Goal: Task Accomplishment & Management: Manage account settings

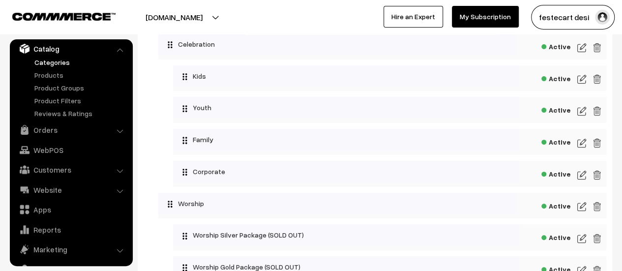
scroll to position [197, 0]
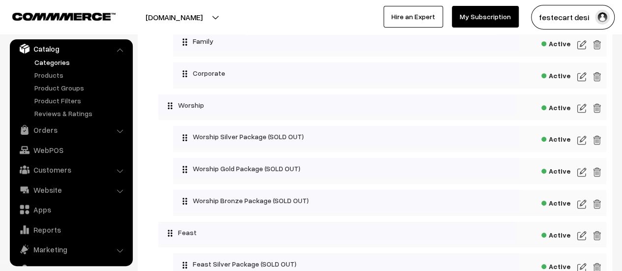
click at [581, 137] on img at bounding box center [581, 140] width 9 height 12
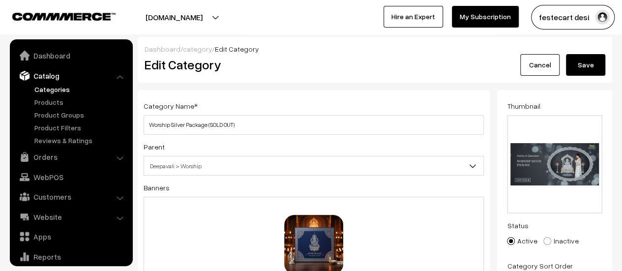
scroll to position [27, 0]
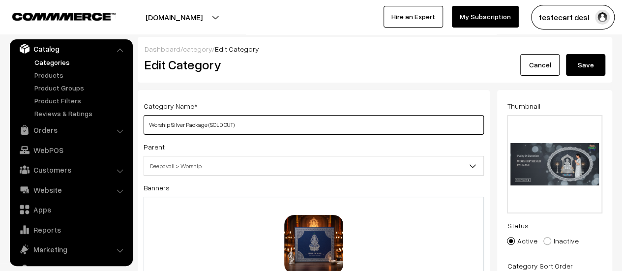
drag, startPoint x: 184, startPoint y: 124, endPoint x: 318, endPoint y: 122, distance: 134.2
click at [318, 122] on input "Worship Silver Package (SOLD OUT)" at bounding box center [314, 125] width 340 height 20
type input "Worship Silver"
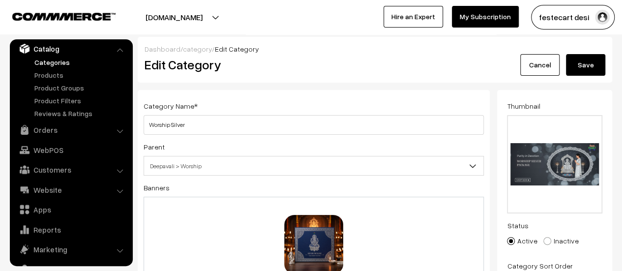
click at [593, 65] on button "Save" at bounding box center [585, 65] width 39 height 22
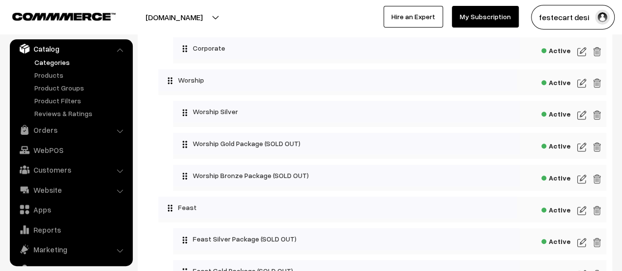
scroll to position [220, 0]
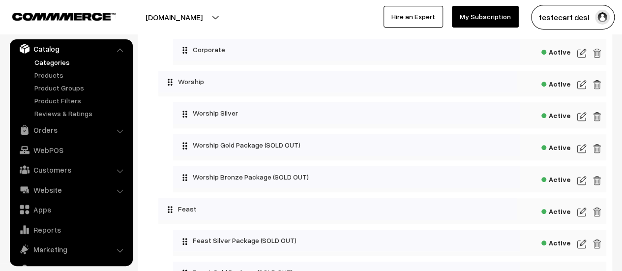
click at [583, 149] on img at bounding box center [581, 149] width 9 height 12
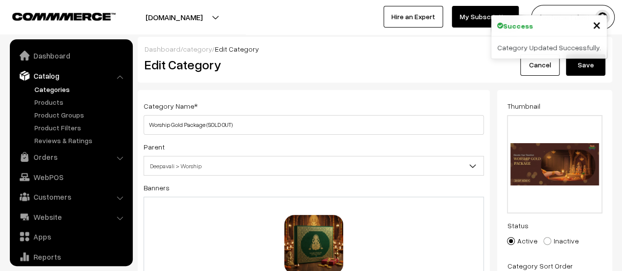
scroll to position [27, 0]
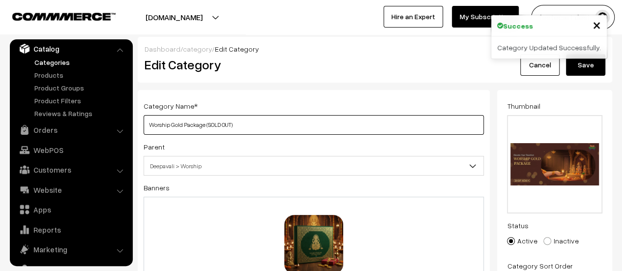
drag, startPoint x: 182, startPoint y: 124, endPoint x: 379, endPoint y: 131, distance: 197.7
click at [379, 131] on input "Worship Gold Package (SOLD OUT)" at bounding box center [314, 125] width 340 height 20
type input "Worship Gold"
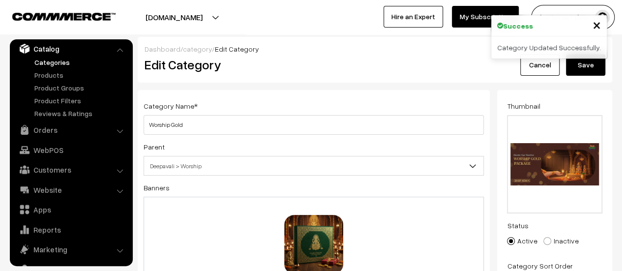
click at [588, 67] on button "Save" at bounding box center [585, 65] width 39 height 22
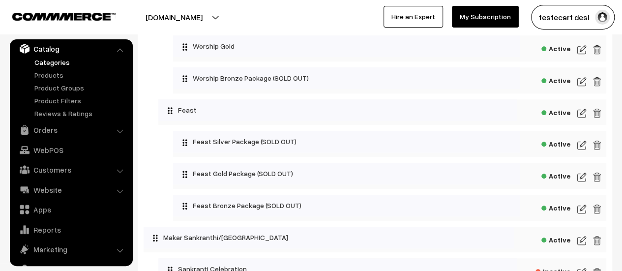
scroll to position [261, 0]
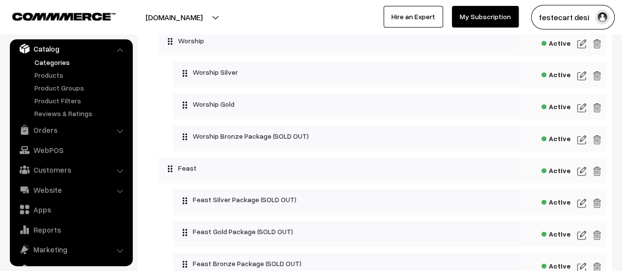
click at [583, 144] on img at bounding box center [581, 140] width 9 height 12
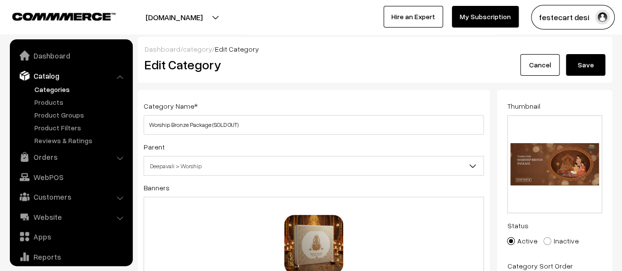
scroll to position [27, 0]
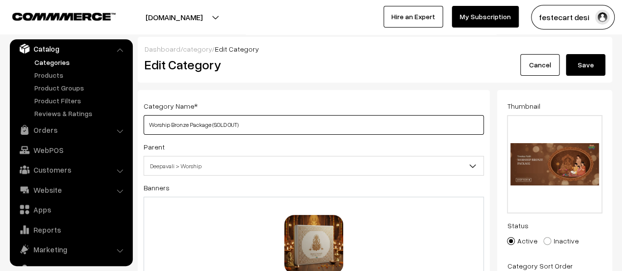
drag, startPoint x: 189, startPoint y: 124, endPoint x: 291, endPoint y: 127, distance: 102.3
click at [291, 127] on input "Worship Bronze Package (SOLD OUT)" at bounding box center [314, 125] width 340 height 20
type input "Worship Bronze"
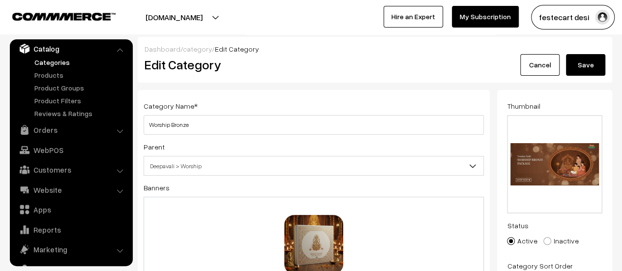
click at [579, 76] on div "Dashboard / category / Edit Category Edit Category Cancel Save" at bounding box center [375, 60] width 474 height 46
click at [581, 70] on button "Save" at bounding box center [585, 65] width 39 height 22
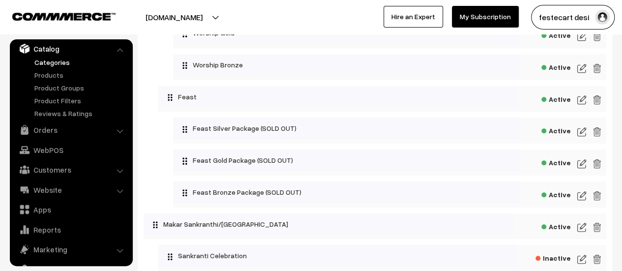
scroll to position [333, 0]
click at [578, 133] on img at bounding box center [581, 131] width 9 height 12
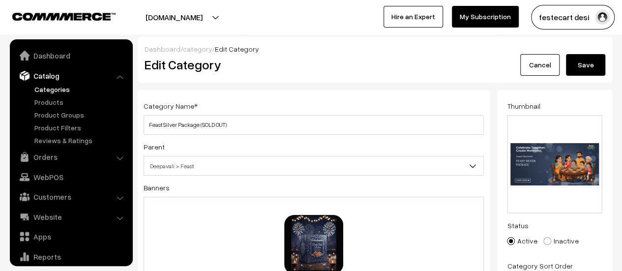
scroll to position [27, 0]
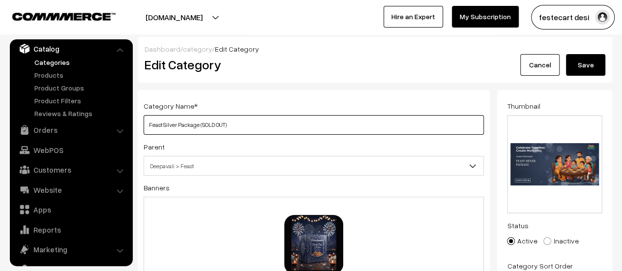
drag, startPoint x: 177, startPoint y: 121, endPoint x: 307, endPoint y: 135, distance: 130.5
click at [307, 135] on div "Category Name * Feast Silver Package (SOLD OUT) Parent Top Level Category Deepa…" at bounding box center [314, 204] width 352 height 228
type input "Feast Silver"
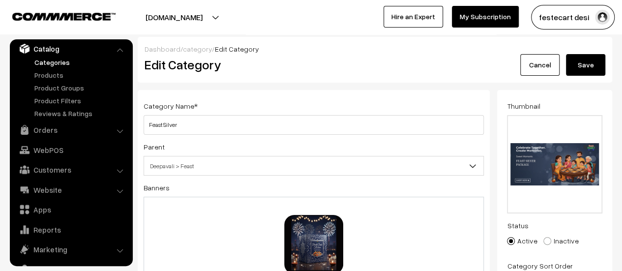
click at [586, 56] on button "Save" at bounding box center [585, 65] width 39 height 22
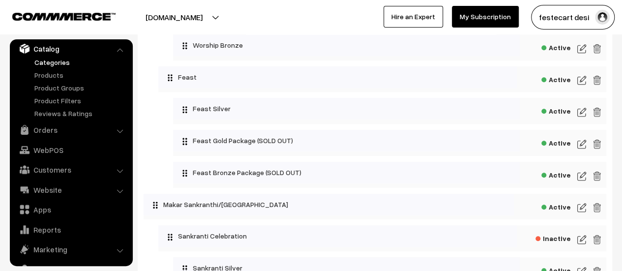
scroll to position [352, 0]
click at [579, 145] on img at bounding box center [581, 144] width 9 height 12
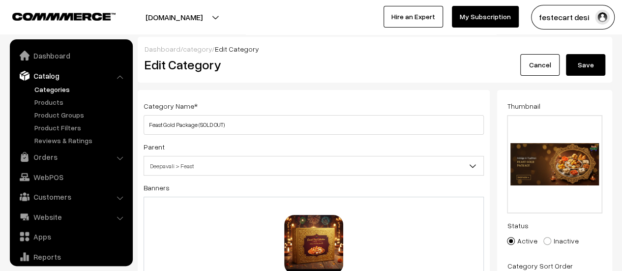
scroll to position [27, 0]
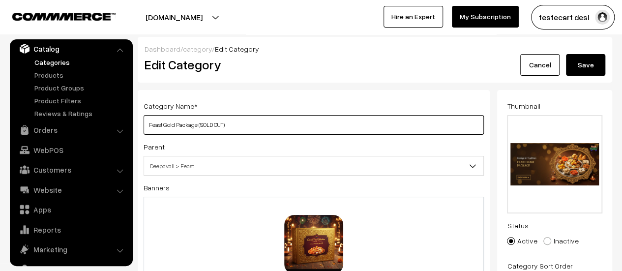
drag, startPoint x: 176, startPoint y: 127, endPoint x: 278, endPoint y: 131, distance: 102.3
click at [269, 130] on input "Feast Gold Package (SOLD OUT)" at bounding box center [314, 125] width 340 height 20
type input "Feast Gold"
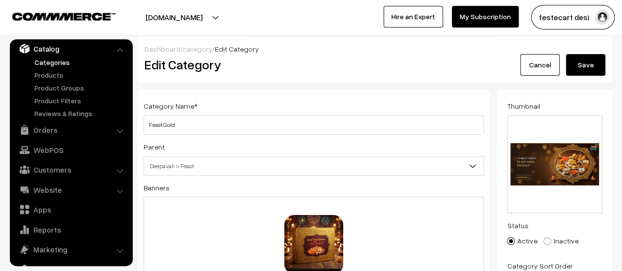
click at [593, 57] on button "Save" at bounding box center [585, 65] width 39 height 22
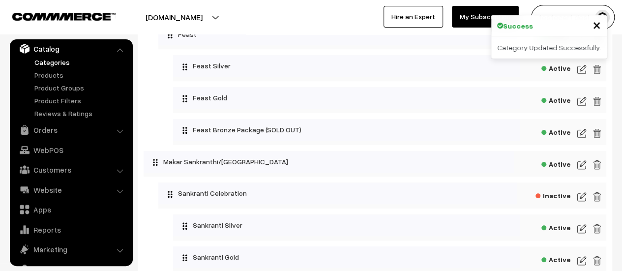
scroll to position [380, 0]
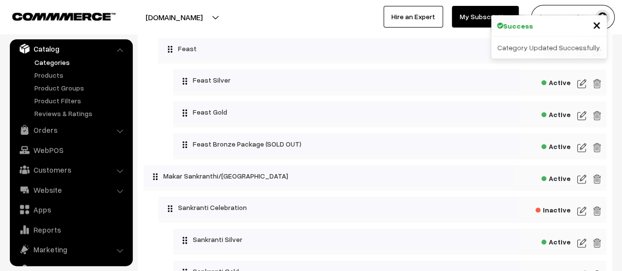
click at [580, 150] on img at bounding box center [581, 148] width 9 height 12
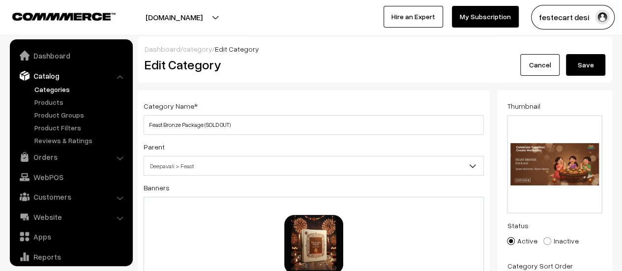
scroll to position [27, 0]
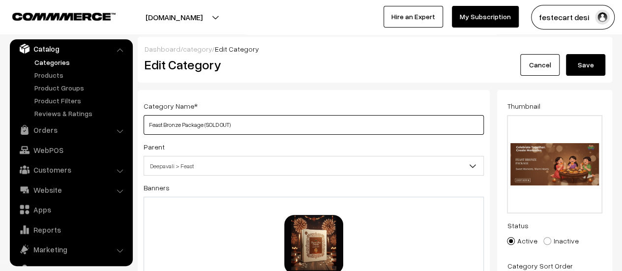
drag, startPoint x: 182, startPoint y: 126, endPoint x: 314, endPoint y: 124, distance: 131.3
click at [314, 124] on input "Feast Bronze Package (SOLD OUT)" at bounding box center [314, 125] width 340 height 20
type input "Feast Bronze"
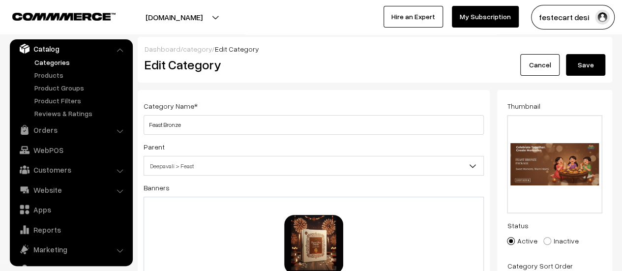
click at [593, 64] on button "Save" at bounding box center [585, 65] width 39 height 22
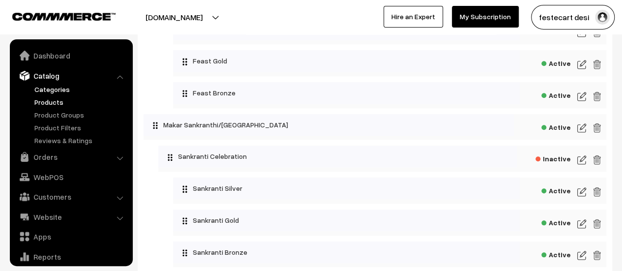
click at [59, 103] on link "Products" at bounding box center [80, 102] width 97 height 10
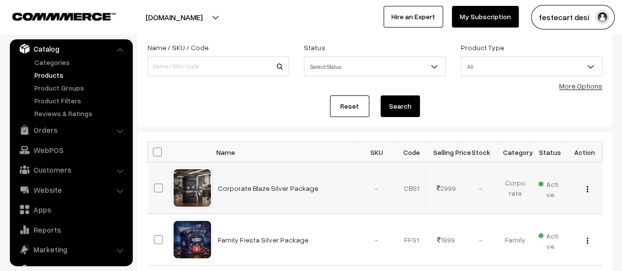
scroll to position [58, 0]
click at [588, 189] on button "button" at bounding box center [587, 189] width 2 height 8
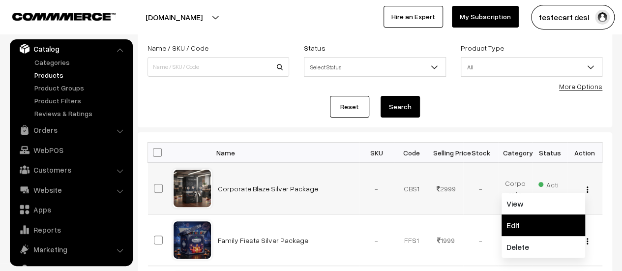
click at [536, 217] on link "Edit" at bounding box center [543, 225] width 84 height 22
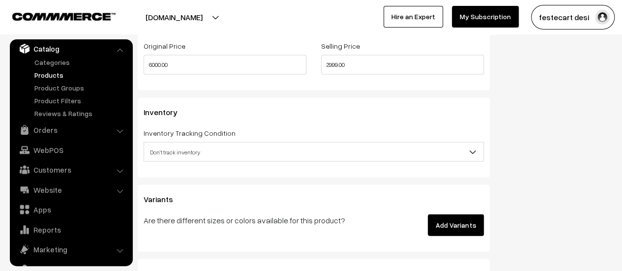
scroll to position [1016, 0]
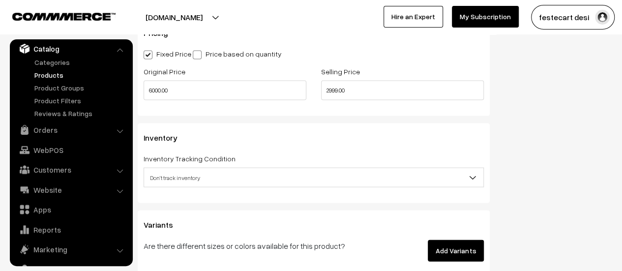
click at [207, 175] on span "Don't track inventory" at bounding box center [313, 177] width 339 height 17
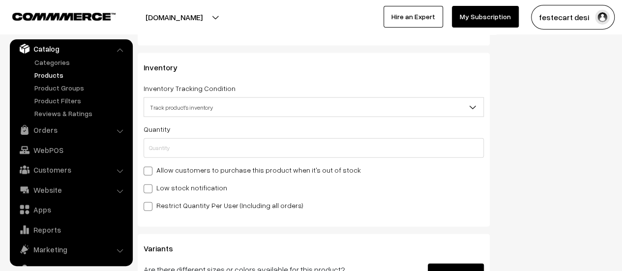
scroll to position [1084, 0]
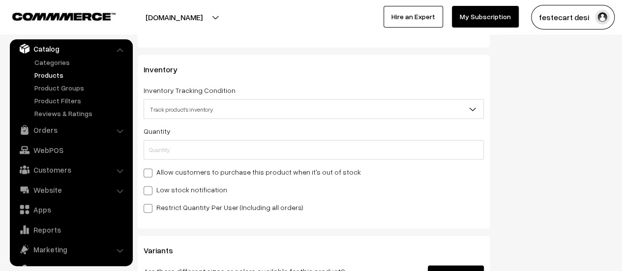
click at [184, 109] on span "Track product's inventory" at bounding box center [313, 109] width 339 height 17
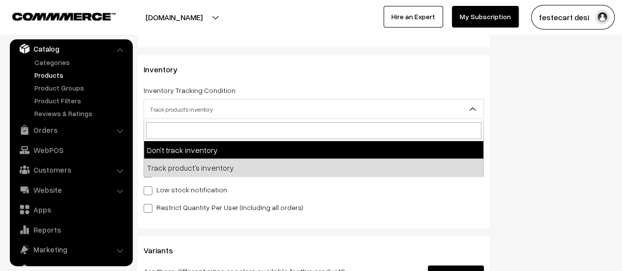
select select "1"
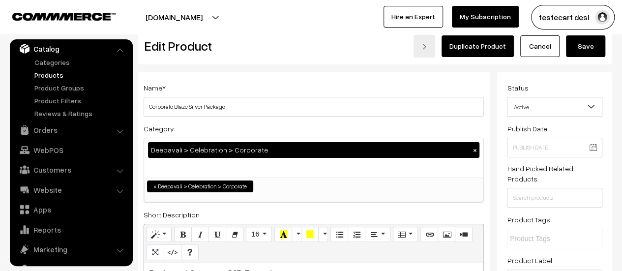
scroll to position [0, 0]
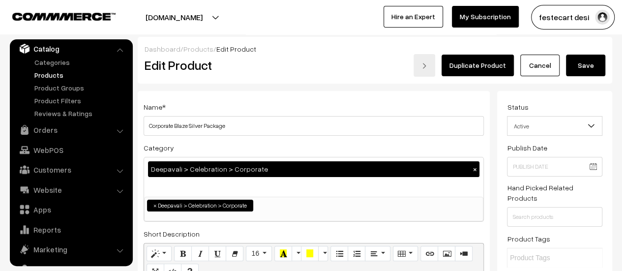
click at [586, 73] on button "Save" at bounding box center [585, 66] width 39 height 22
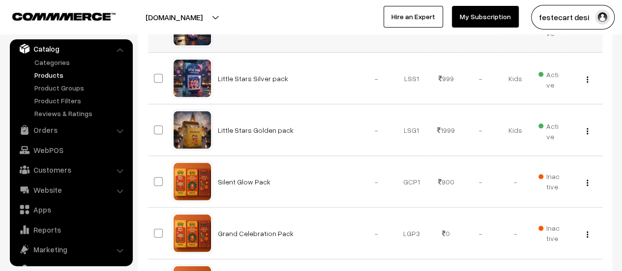
scroll to position [425, 0]
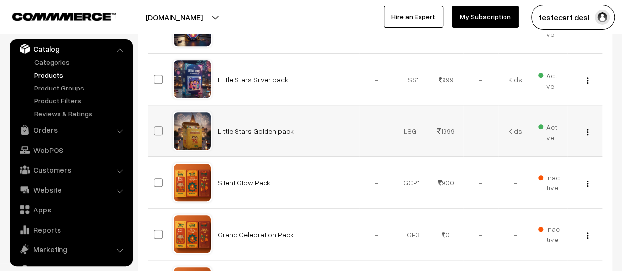
click at [586, 130] on img "button" at bounding box center [586, 132] width 1 height 6
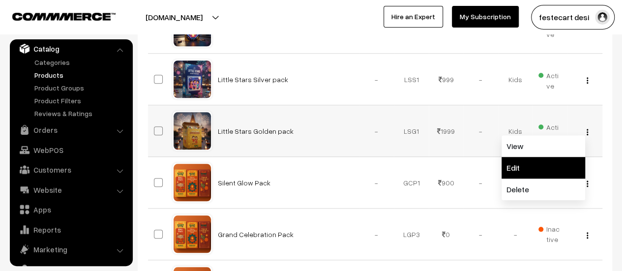
click at [514, 170] on link "Edit" at bounding box center [543, 168] width 84 height 22
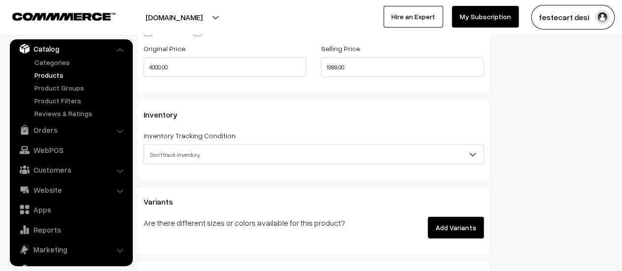
scroll to position [1042, 0]
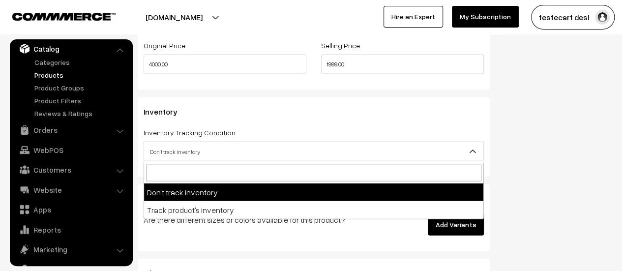
click at [190, 151] on span "Don't track inventory" at bounding box center [313, 151] width 339 height 17
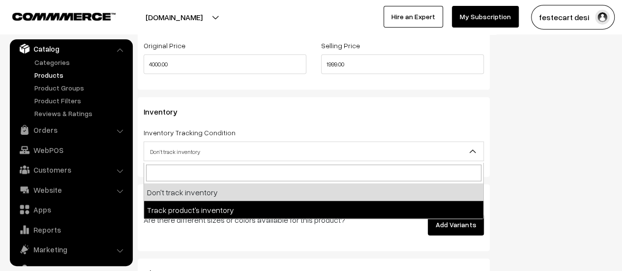
select select "2"
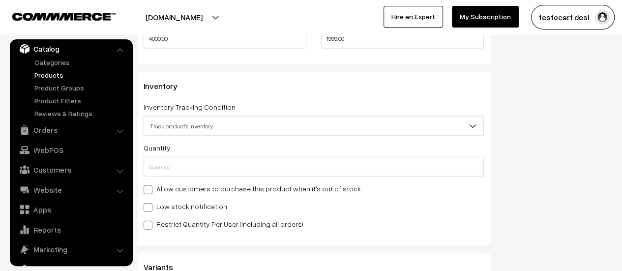
scroll to position [1071, 0]
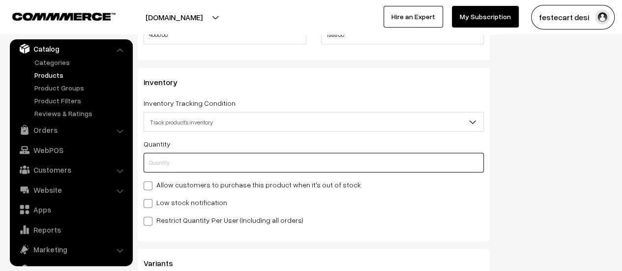
click at [172, 168] on input "text" at bounding box center [314, 163] width 340 height 20
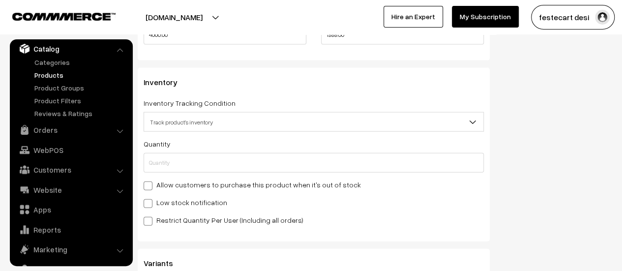
click at [148, 204] on span at bounding box center [148, 203] width 9 height 9
click at [148, 204] on input "Low stock notification" at bounding box center [147, 202] width 6 height 6
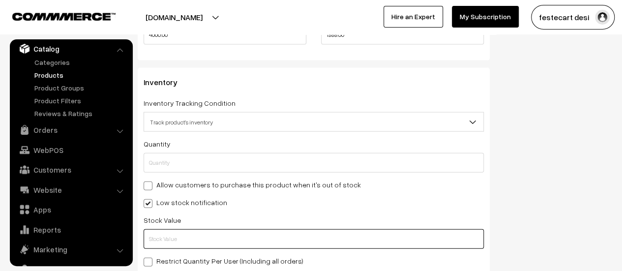
click at [174, 232] on input "text" at bounding box center [314, 239] width 340 height 20
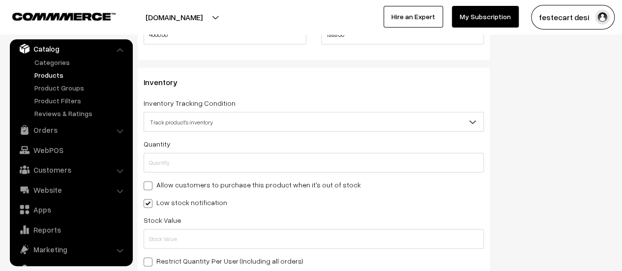
click at [150, 210] on div "Quantity Adjust Quantity Adjust Set 0" at bounding box center [314, 202] width 340 height 129
click at [148, 206] on span at bounding box center [148, 203] width 9 height 9
click at [148, 205] on input "Low stock notification" at bounding box center [147, 202] width 6 height 6
checkbox input "false"
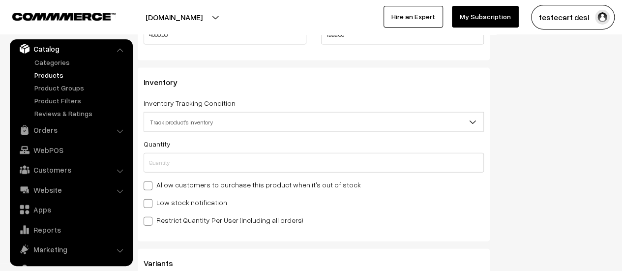
click at [146, 222] on span at bounding box center [148, 221] width 9 height 9
click at [146, 222] on input "Restrict Quantity Per User (Including all orders)" at bounding box center [147, 219] width 6 height 6
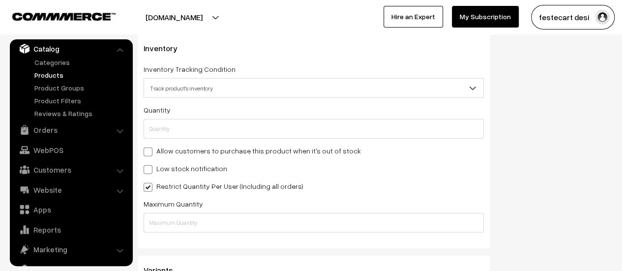
scroll to position [1120, 0]
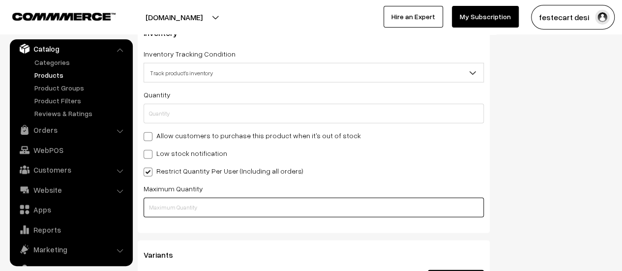
click at [191, 207] on input "text" at bounding box center [314, 208] width 340 height 20
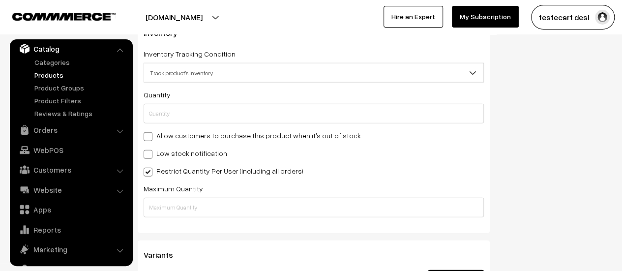
click at [148, 175] on span at bounding box center [148, 172] width 9 height 9
click at [148, 174] on input "Restrict Quantity Per User (Including all orders)" at bounding box center [147, 170] width 6 height 6
checkbox input "false"
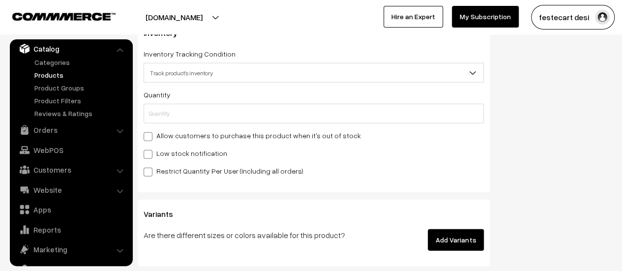
scroll to position [973, 0]
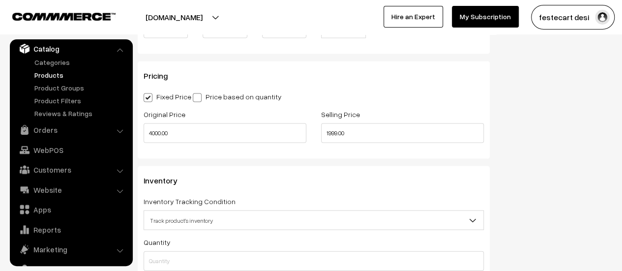
click at [201, 224] on span "Track product's inventory" at bounding box center [313, 220] width 339 height 17
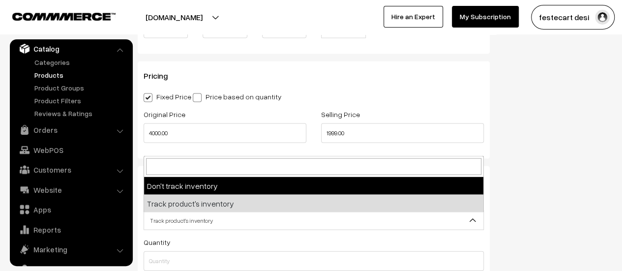
select select "1"
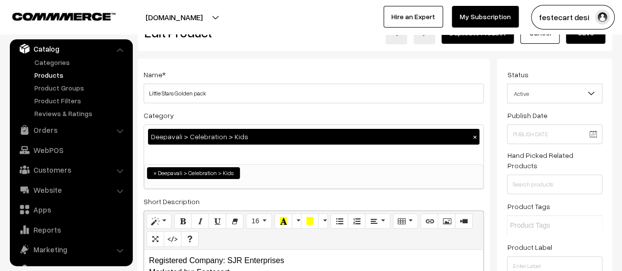
scroll to position [0, 0]
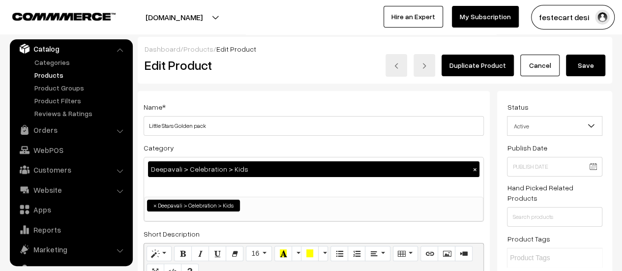
click at [590, 73] on button "Save" at bounding box center [585, 66] width 39 height 22
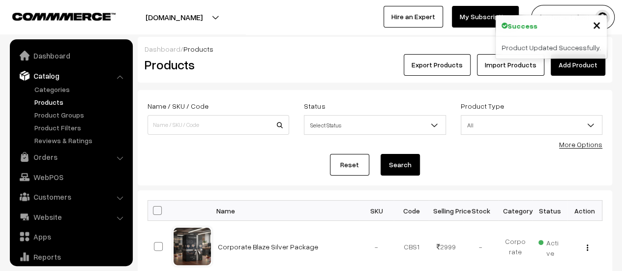
scroll to position [27, 0]
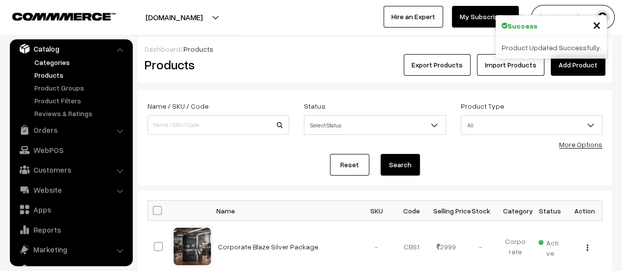
click at [58, 66] on link "Categories" at bounding box center [80, 62] width 97 height 10
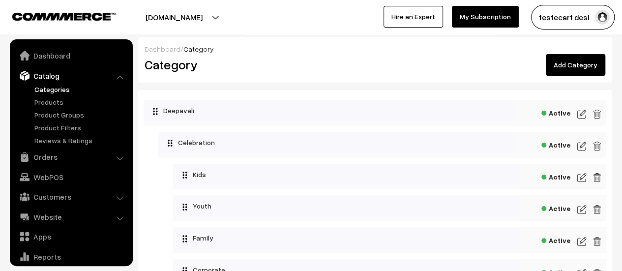
scroll to position [27, 0]
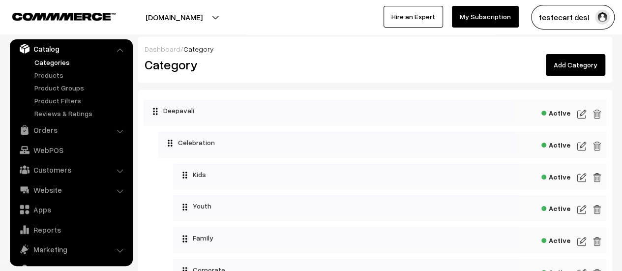
click at [580, 180] on img at bounding box center [581, 178] width 9 height 12
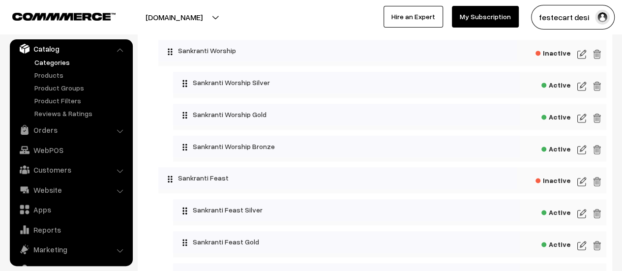
scroll to position [737, 0]
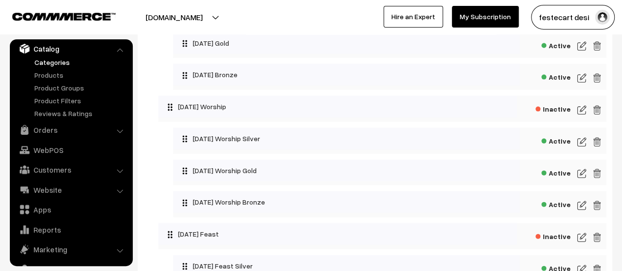
scroll to position [1020, 0]
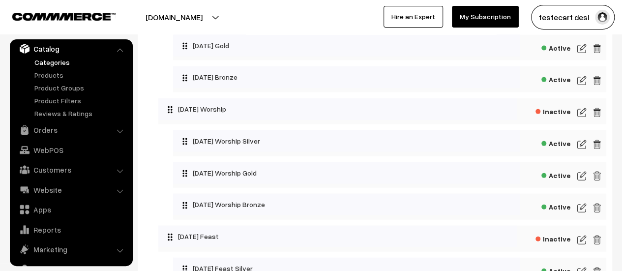
click at [579, 150] on img at bounding box center [581, 145] width 9 height 12
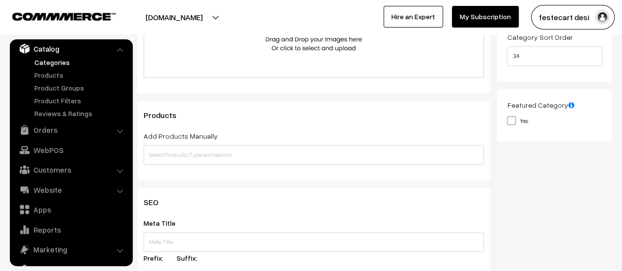
scroll to position [230, 0]
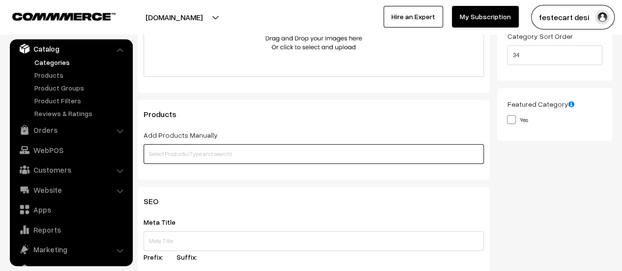
click at [249, 149] on input "text" at bounding box center [314, 154] width 340 height 20
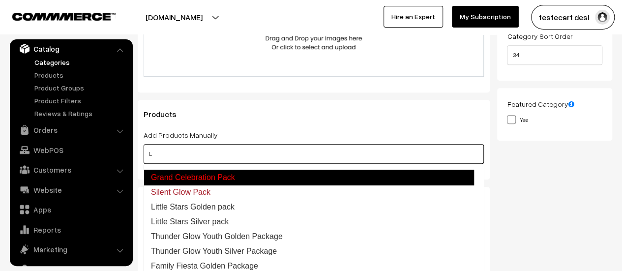
scroll to position [39, 0]
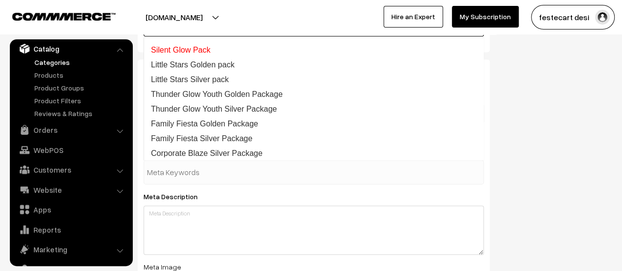
type input "L"
click at [602, 199] on div "SEO Meta Title Prefix: Suffix: Meta Keywords Meta Description Meta Image Drag a…" at bounding box center [374, 249] width 489 height 380
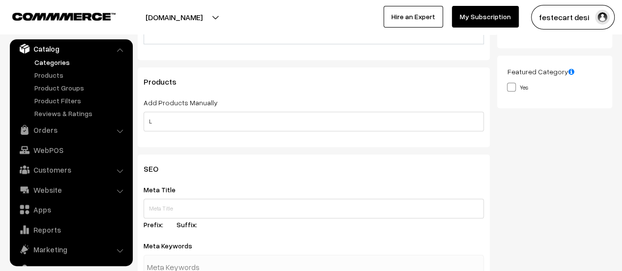
scroll to position [257, 0]
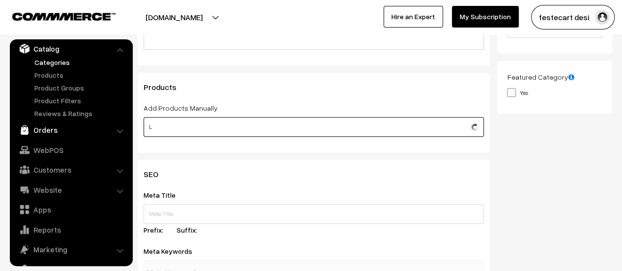
drag, startPoint x: 253, startPoint y: 125, endPoint x: 72, endPoint y: 128, distance: 180.9
click at [72, 129] on body "Thank you for showing interest. Our team will call you shortly. Close festecart…" at bounding box center [311, 169] width 622 height 853
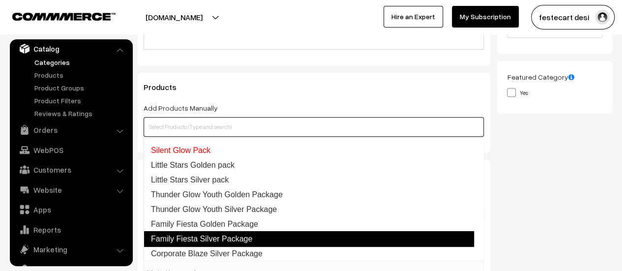
scroll to position [0, 0]
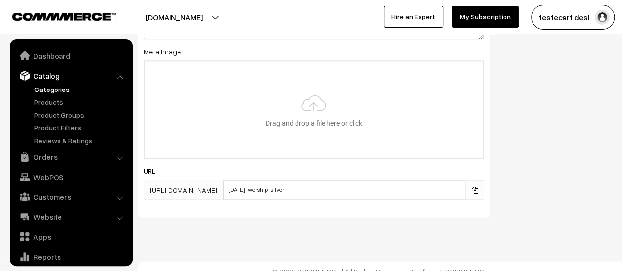
scroll to position [585, 0]
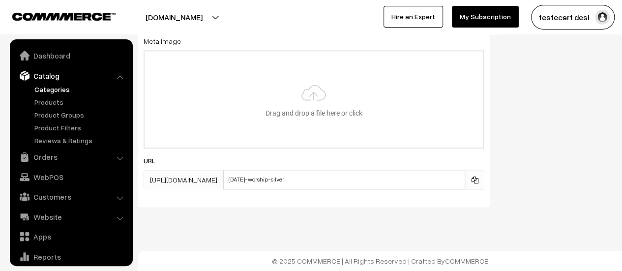
click at [59, 90] on link "Categories" at bounding box center [80, 89] width 97 height 10
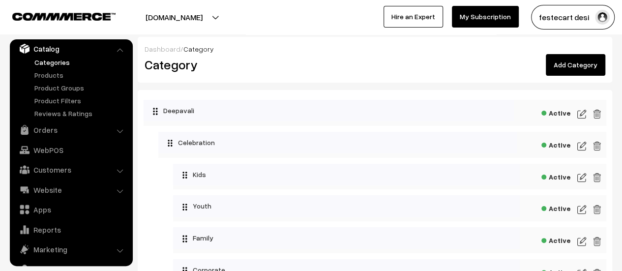
click at [585, 147] on img at bounding box center [581, 146] width 9 height 12
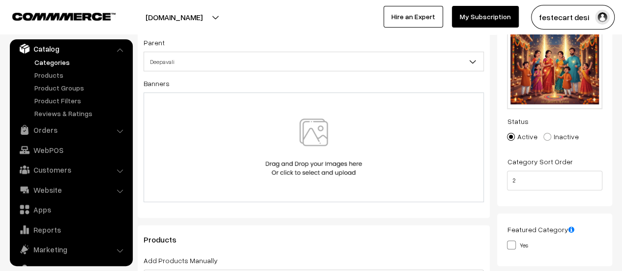
scroll to position [98, 0]
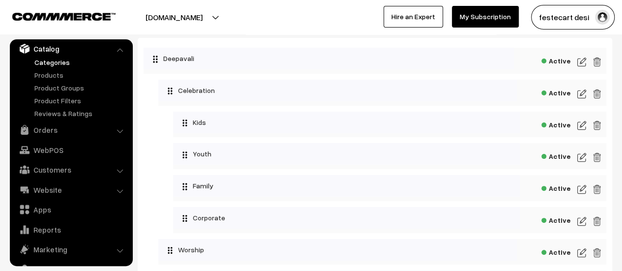
scroll to position [49, 0]
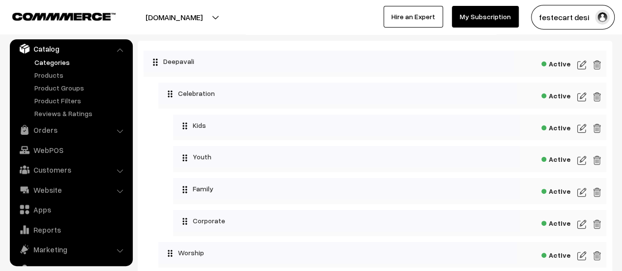
click at [578, 126] on img at bounding box center [581, 128] width 9 height 12
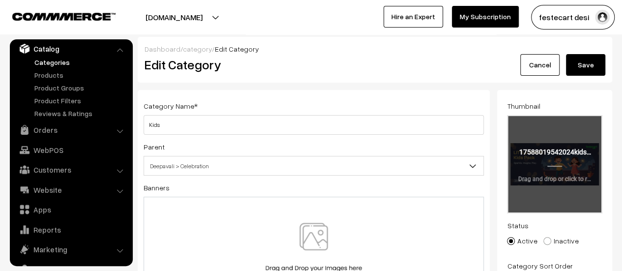
click at [535, 152] on input "file" at bounding box center [554, 164] width 93 height 96
type input "C:\fakepath\kids.jpg"
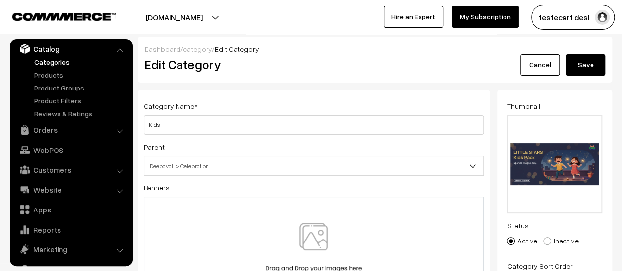
click at [585, 67] on button "Save" at bounding box center [585, 65] width 39 height 22
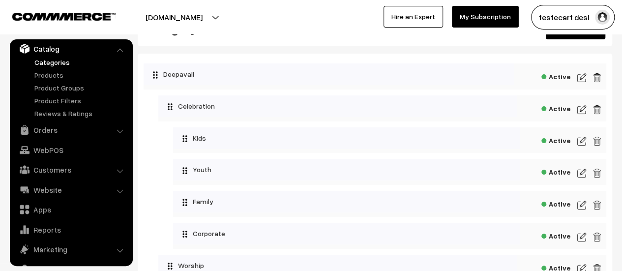
scroll to position [49, 0]
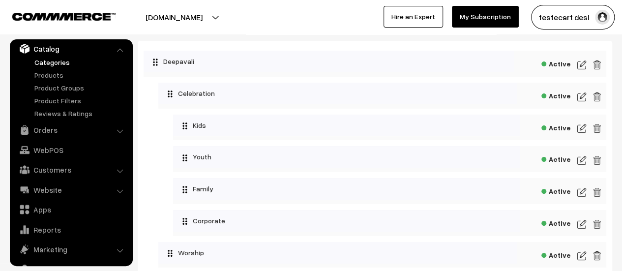
click at [581, 130] on img at bounding box center [581, 128] width 9 height 12
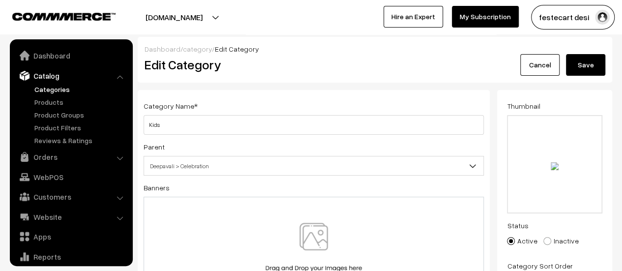
scroll to position [27, 0]
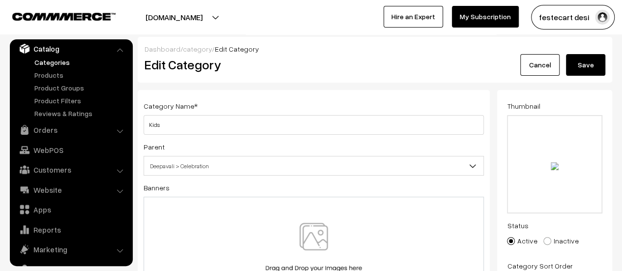
type input "C:\fakepath\youth.jpg"
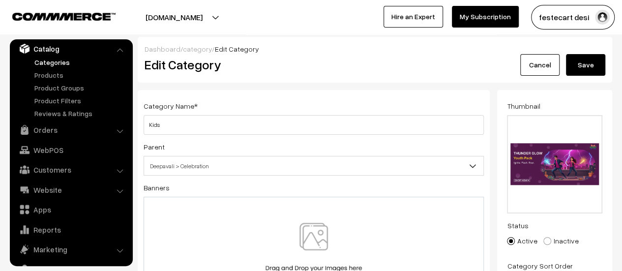
click at [589, 69] on button "Save" at bounding box center [585, 65] width 39 height 22
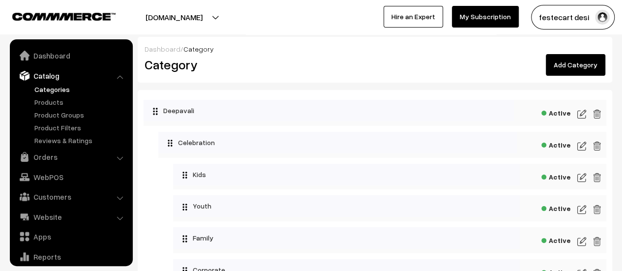
scroll to position [27, 0]
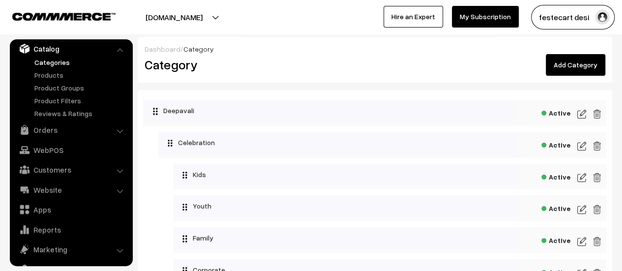
click at [582, 241] on img at bounding box center [581, 241] width 9 height 12
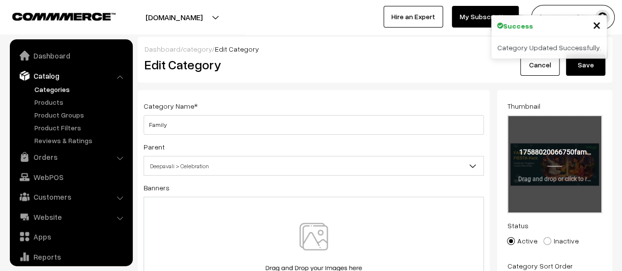
scroll to position [27, 0]
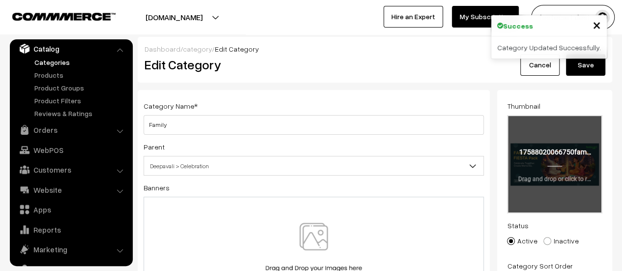
click at [569, 178] on input "file" at bounding box center [554, 164] width 93 height 96
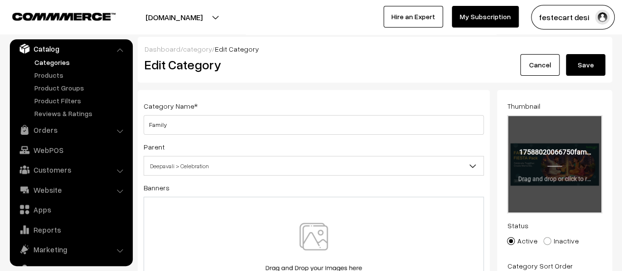
type input "C:\fakepath\family.jpg"
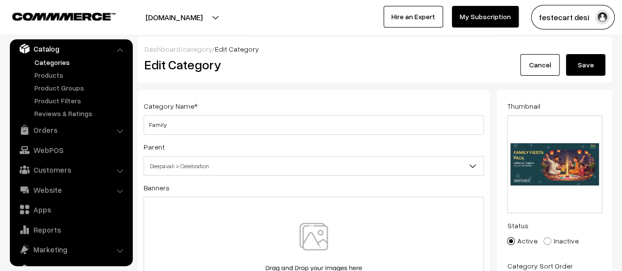
click at [591, 69] on button "Save" at bounding box center [585, 65] width 39 height 22
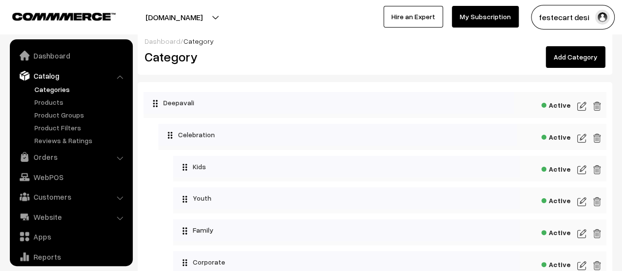
scroll to position [27, 0]
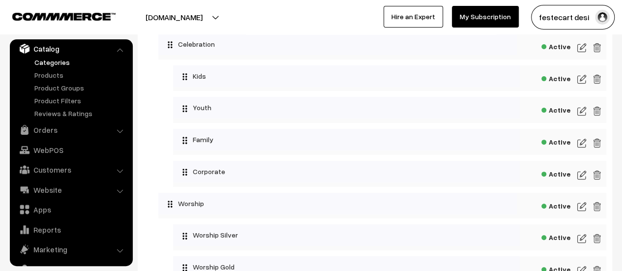
click at [584, 172] on img at bounding box center [581, 175] width 9 height 12
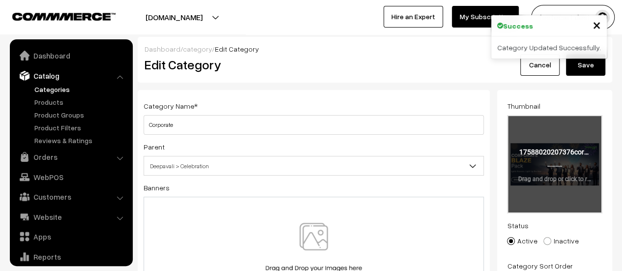
scroll to position [27, 0]
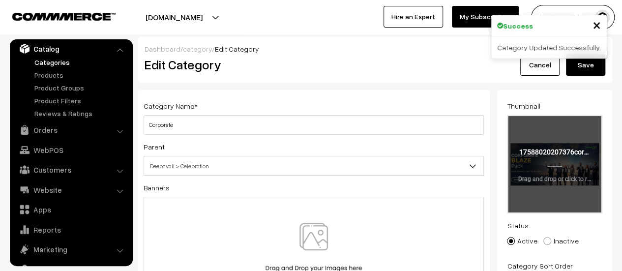
click at [568, 169] on input "file" at bounding box center [554, 164] width 93 height 96
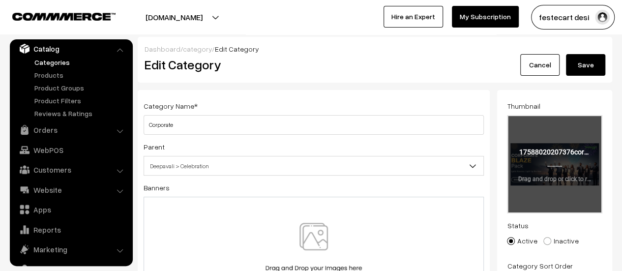
type input "C:\fakepath\Corporate.png"
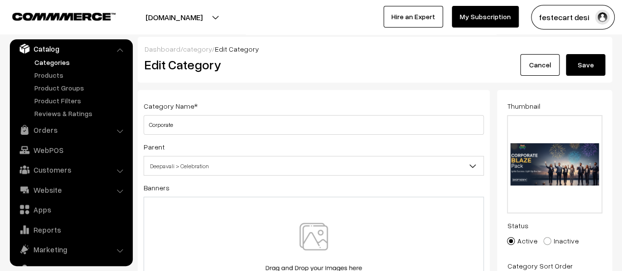
click at [579, 73] on button "Save" at bounding box center [585, 65] width 39 height 22
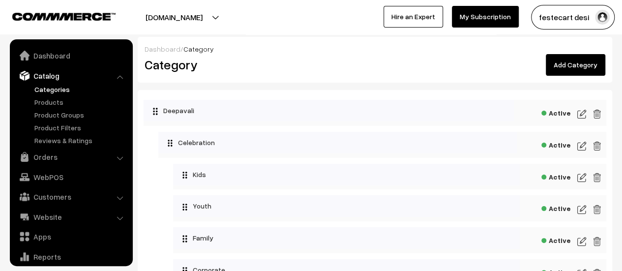
scroll to position [27, 0]
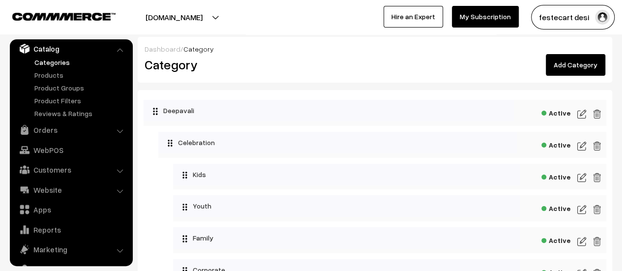
click at [583, 176] on img at bounding box center [581, 178] width 9 height 12
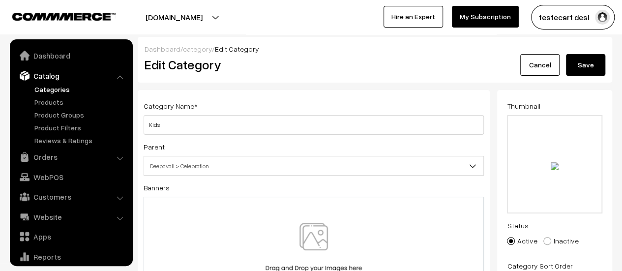
scroll to position [27, 0]
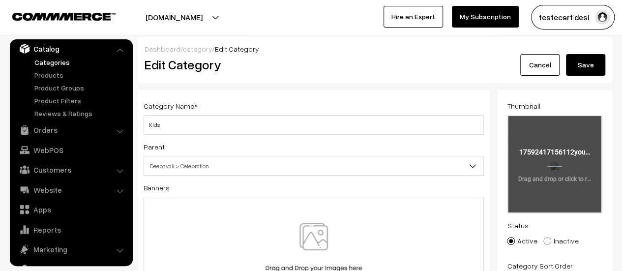
click at [554, 184] on input "file" at bounding box center [554, 164] width 93 height 96
type input "C:\fakepath\kids.jpg"
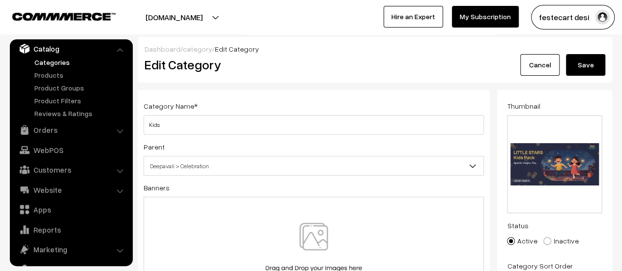
click at [582, 70] on button "Save" at bounding box center [585, 65] width 39 height 22
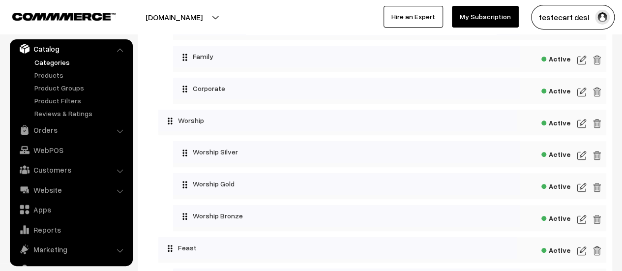
scroll to position [197, 0]
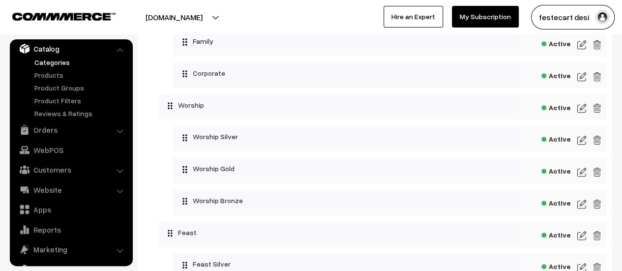
click at [584, 143] on img at bounding box center [581, 140] width 9 height 12
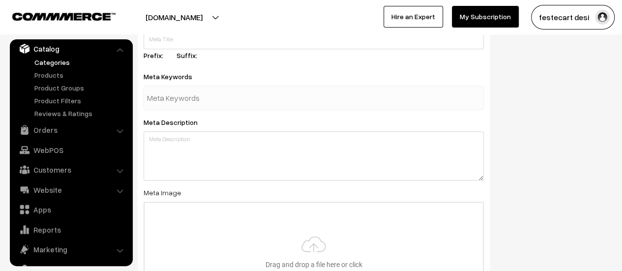
scroll to position [442, 0]
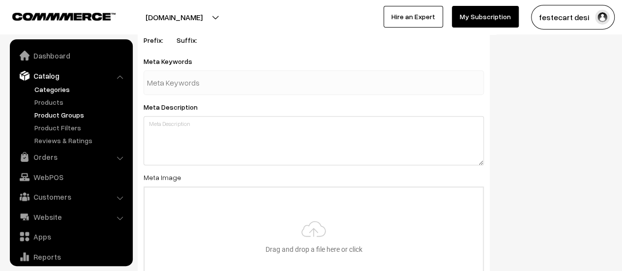
scroll to position [27, 0]
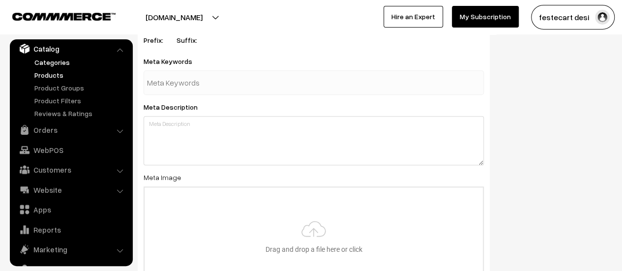
click at [46, 72] on link "Products" at bounding box center [80, 75] width 97 height 10
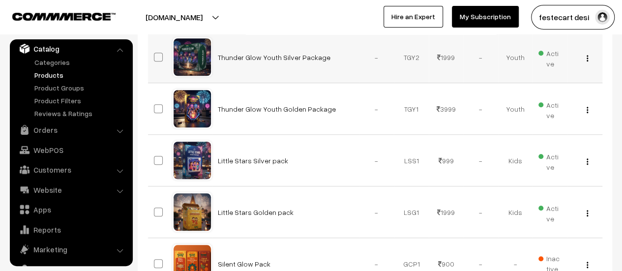
scroll to position [541, 0]
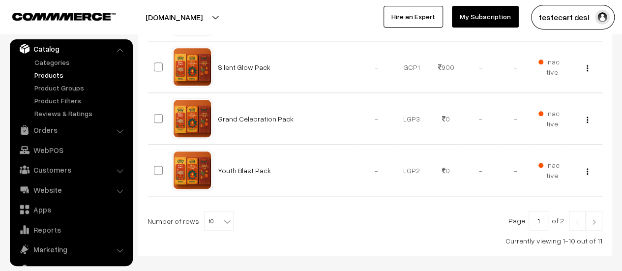
click at [205, 222] on span "10" at bounding box center [218, 221] width 29 height 20
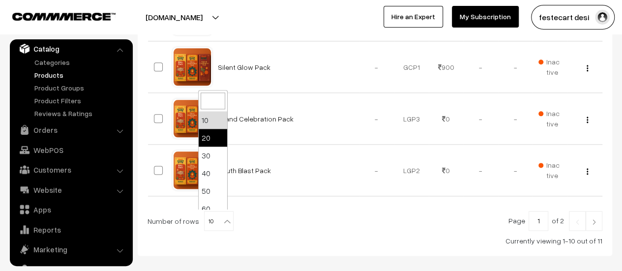
select select "20"
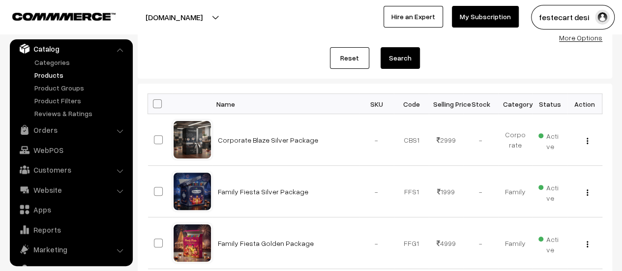
scroll to position [147, 0]
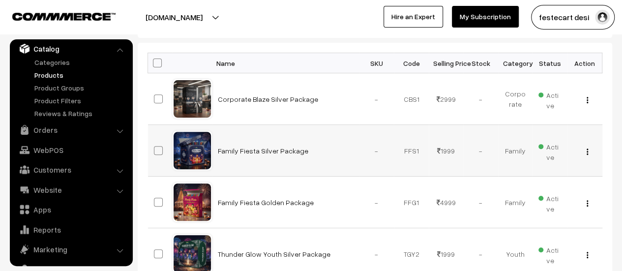
click at [586, 149] on img "button" at bounding box center [586, 151] width 1 height 6
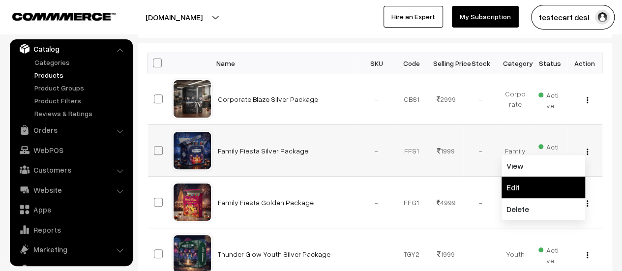
click at [558, 177] on link "Edit" at bounding box center [543, 187] width 84 height 22
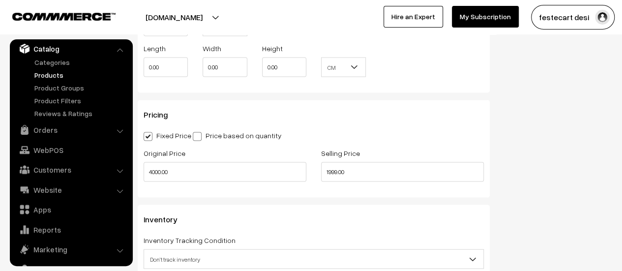
scroll to position [1032, 0]
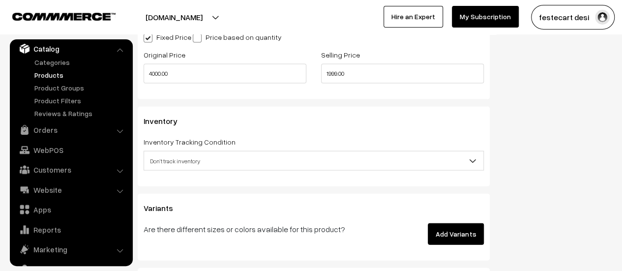
click at [182, 169] on span "Don't track inventory" at bounding box center [313, 160] width 339 height 17
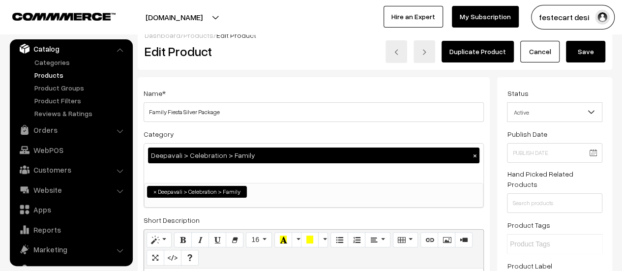
scroll to position [0, 0]
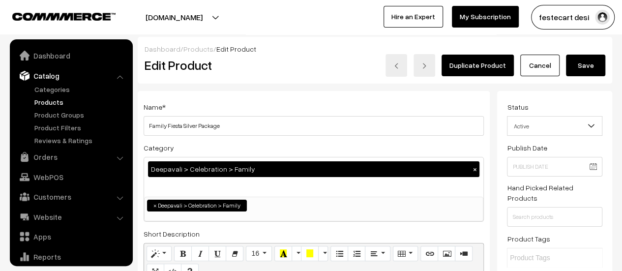
scroll to position [27, 0]
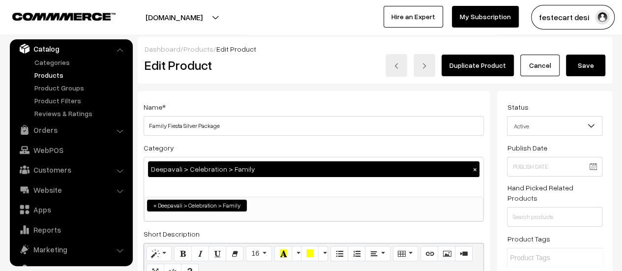
click at [78, 13] on img at bounding box center [63, 16] width 103 height 7
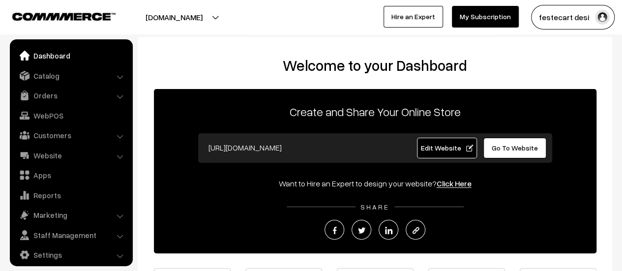
scroll to position [7, 0]
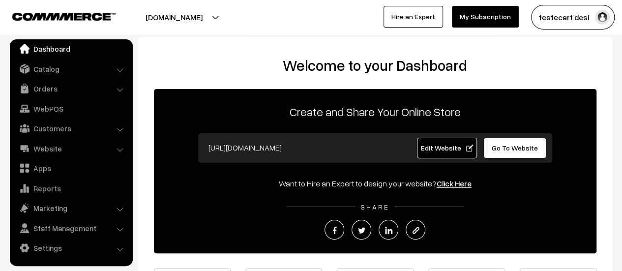
click at [46, 49] on link "Dashboard" at bounding box center [70, 49] width 117 height 18
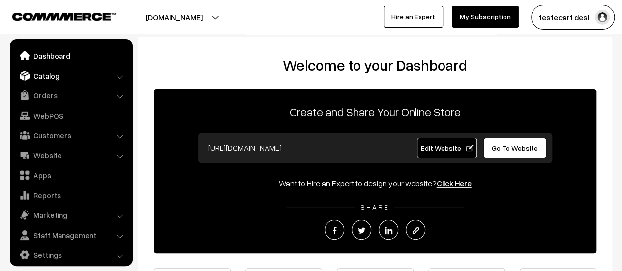
scroll to position [7, 0]
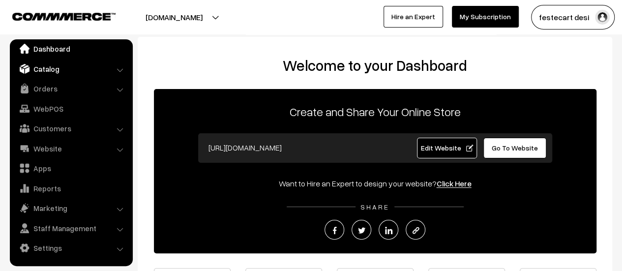
click at [48, 71] on link "Catalog" at bounding box center [70, 69] width 117 height 18
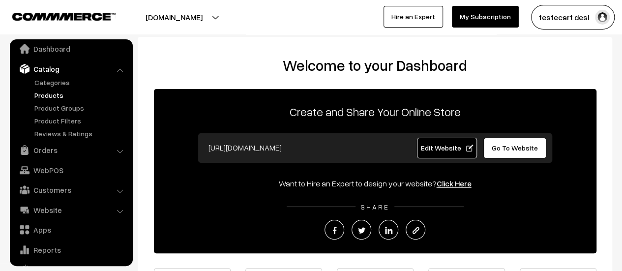
click at [51, 93] on link "Products" at bounding box center [80, 95] width 97 height 10
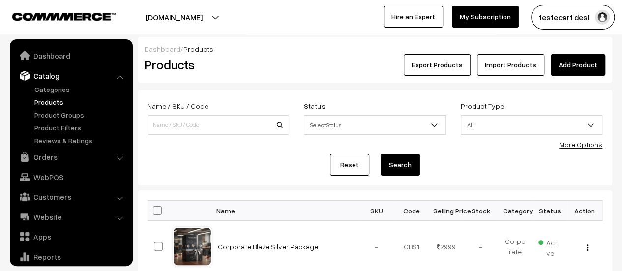
scroll to position [27, 0]
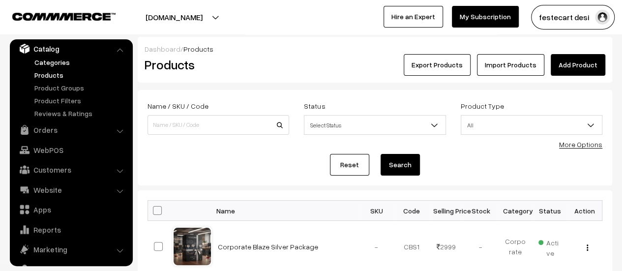
click at [46, 62] on link "Categories" at bounding box center [80, 62] width 97 height 10
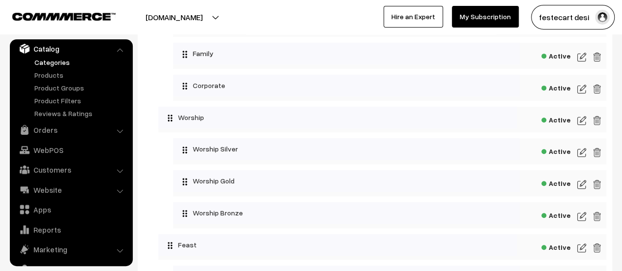
scroll to position [194, 0]
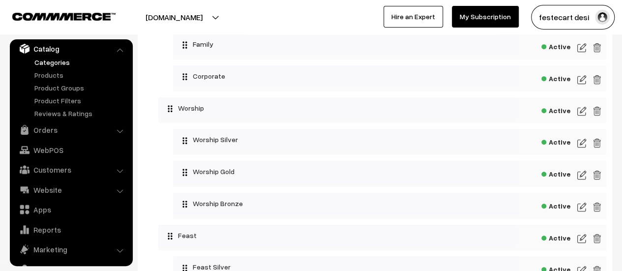
click at [581, 116] on img at bounding box center [581, 111] width 9 height 12
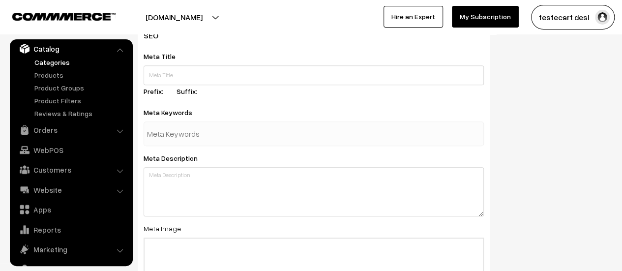
scroll to position [246, 0]
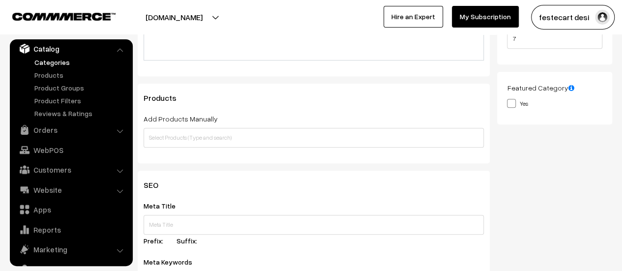
click at [45, 21] on link at bounding box center [55, 16] width 86 height 12
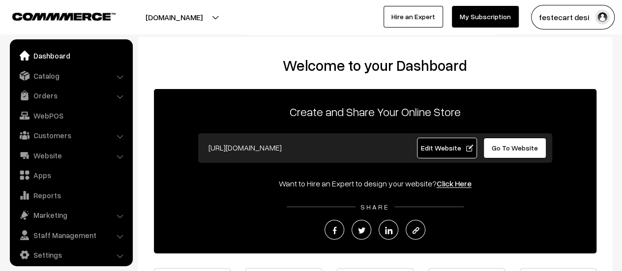
scroll to position [7, 0]
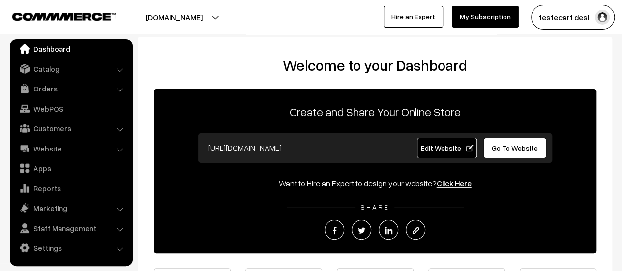
click at [65, 50] on link "Dashboard" at bounding box center [70, 49] width 117 height 18
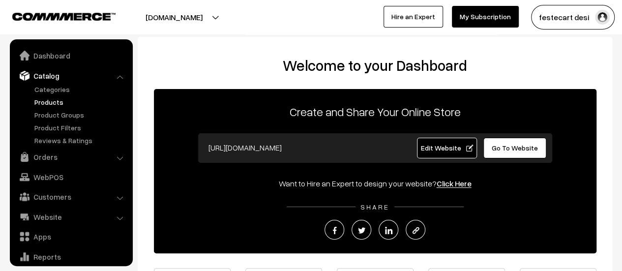
scroll to position [7, 0]
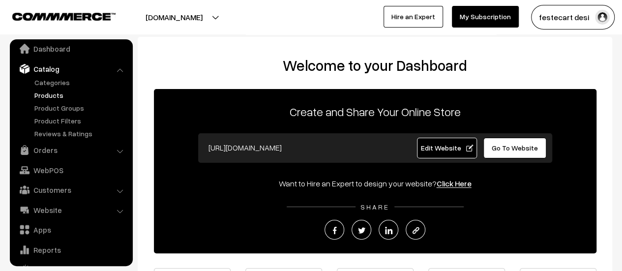
click at [46, 98] on link "Products" at bounding box center [80, 95] width 97 height 10
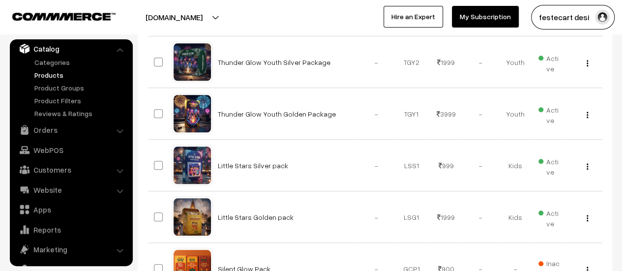
scroll to position [383, 0]
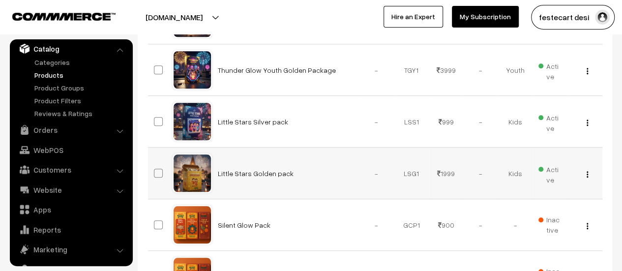
click at [586, 172] on img "button" at bounding box center [586, 174] width 1 height 6
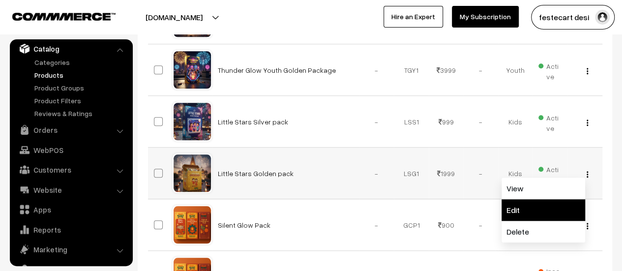
click at [527, 208] on link "Edit" at bounding box center [543, 210] width 84 height 22
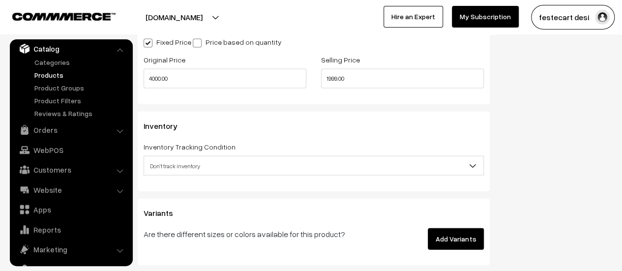
scroll to position [1031, 0]
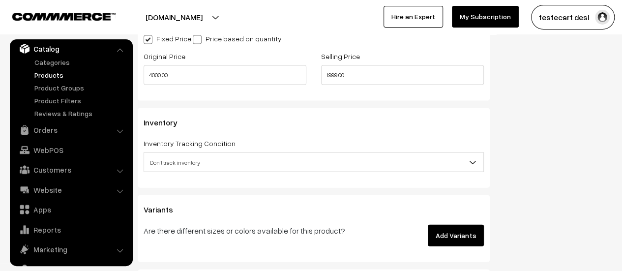
click at [184, 166] on span "Don't track inventory" at bounding box center [313, 162] width 339 height 17
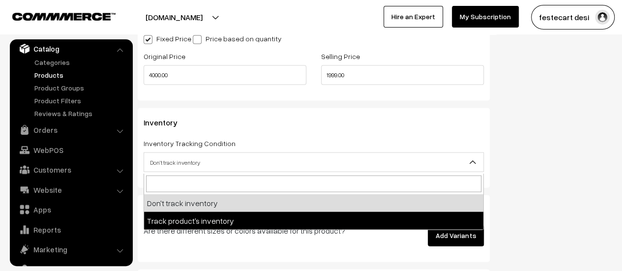
select select "2"
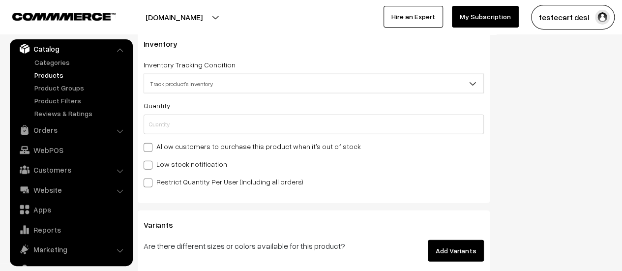
scroll to position [1112, 0]
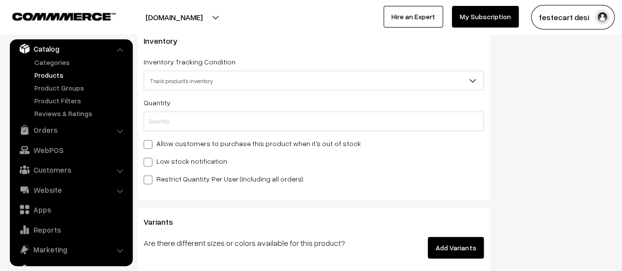
click at [146, 142] on span at bounding box center [148, 144] width 9 height 9
click at [146, 142] on input "Allow customers to purchase this product when it's out of stock" at bounding box center [147, 143] width 6 height 6
click at [146, 142] on span at bounding box center [148, 144] width 9 height 9
click at [146, 142] on input "Allow customers to purchase this product when it's out of stock" at bounding box center [147, 143] width 6 height 6
checkbox input "false"
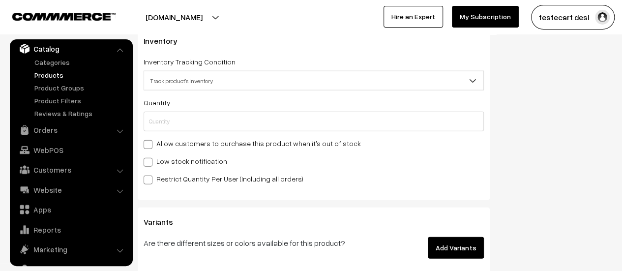
click at [145, 166] on span at bounding box center [148, 162] width 9 height 9
click at [145, 164] on input "Low stock notification" at bounding box center [147, 160] width 6 height 6
checkbox input "true"
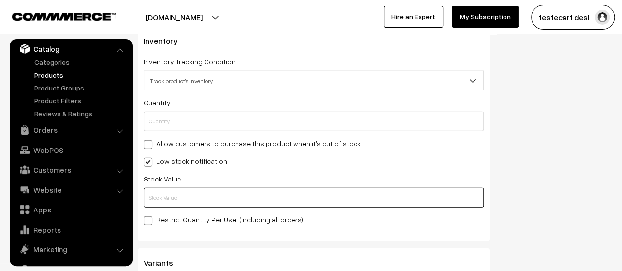
click at [185, 197] on input "text" at bounding box center [314, 198] width 340 height 20
type input "4"
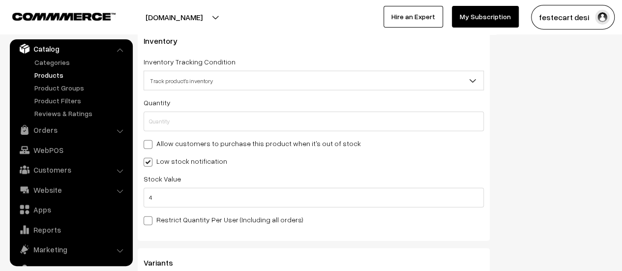
click at [146, 219] on span at bounding box center [148, 220] width 9 height 9
click at [146, 219] on input "Restrict Quantity Per User (Including all orders)" at bounding box center [147, 219] width 6 height 6
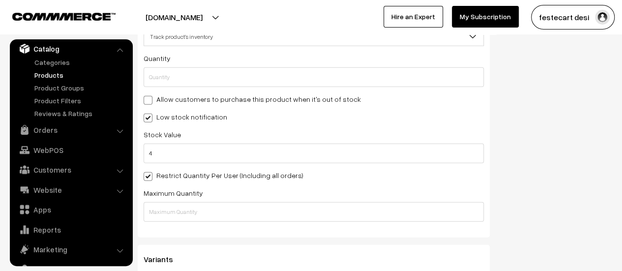
scroll to position [1153, 0]
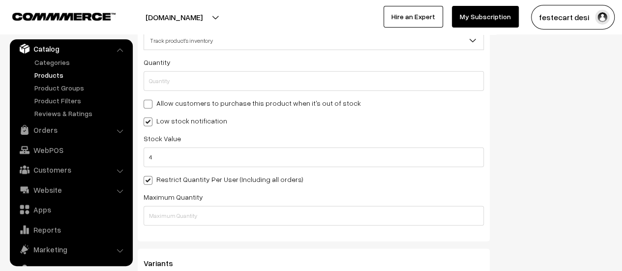
click at [151, 182] on span at bounding box center [148, 180] width 9 height 9
click at [150, 182] on input "Restrict Quantity Per User (Including all orders)" at bounding box center [147, 178] width 6 height 6
checkbox input "false"
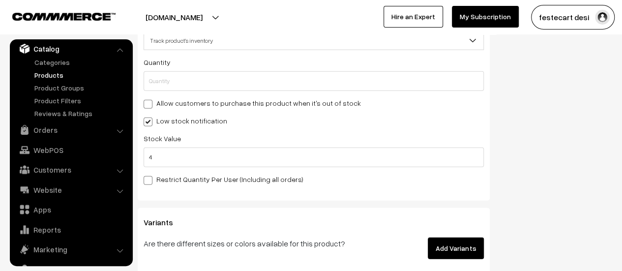
click at [148, 122] on span at bounding box center [148, 121] width 9 height 9
click at [148, 122] on input "Low stock notification" at bounding box center [147, 120] width 6 height 6
checkbox input "false"
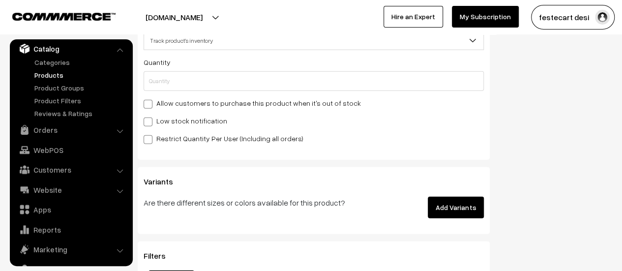
click at [142, 140] on div "Inventory Inventory Tracking Condition Don't track inventory Track product's in…" at bounding box center [314, 73] width 352 height 174
click at [145, 140] on span at bounding box center [148, 139] width 9 height 9
click at [145, 140] on input "Restrict Quantity Per User (Including all orders)" at bounding box center [147, 138] width 6 height 6
checkbox input "true"
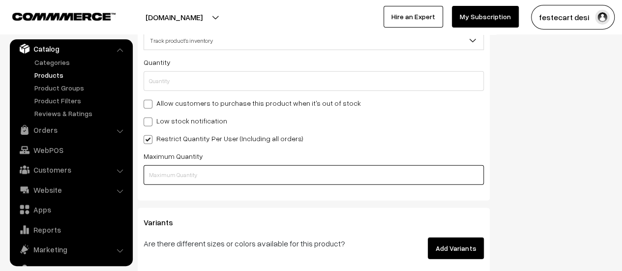
click at [177, 175] on input "text" at bounding box center [314, 175] width 340 height 20
type input "5"
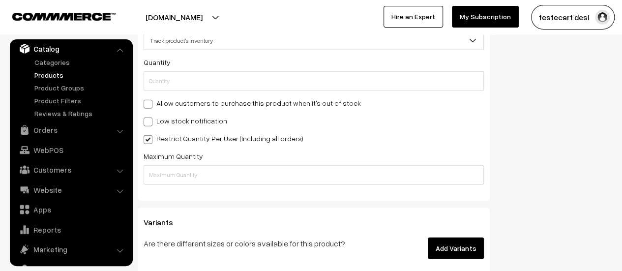
click at [149, 125] on span at bounding box center [148, 121] width 9 height 9
click at [149, 123] on input "Low stock notification" at bounding box center [147, 120] width 6 height 6
checkbox input "true"
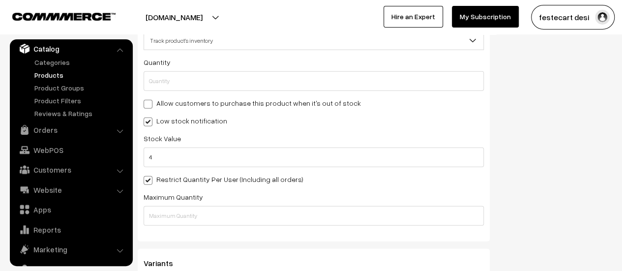
click at [146, 183] on span at bounding box center [148, 180] width 9 height 9
click at [146, 182] on input "Restrict Quantity Per User (Including all orders)" at bounding box center [147, 178] width 6 height 6
checkbox input "false"
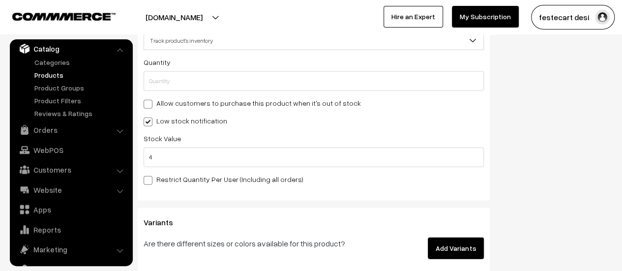
click at [146, 122] on span at bounding box center [148, 121] width 9 height 9
click at [146, 122] on input "Low stock notification" at bounding box center [147, 120] width 6 height 6
checkbox input "false"
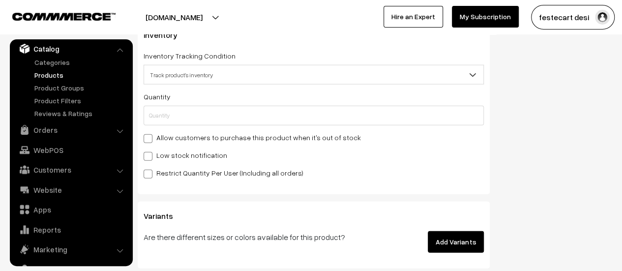
scroll to position [1104, 0]
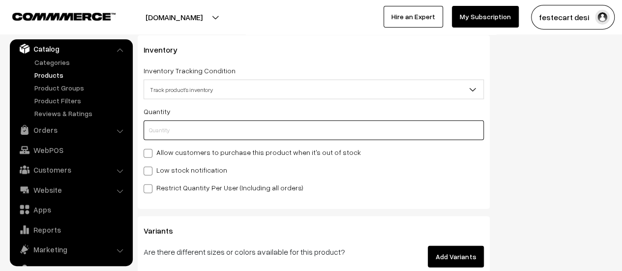
click at [185, 132] on input "text" at bounding box center [314, 130] width 340 height 20
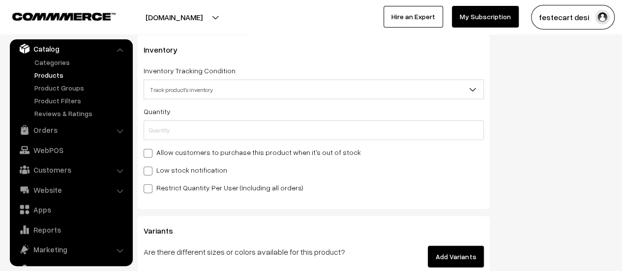
click at [170, 90] on span "Track product's inventory" at bounding box center [313, 89] width 339 height 17
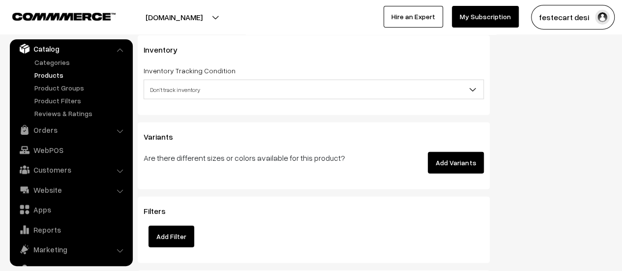
click at [171, 92] on span "Don't track inventory" at bounding box center [313, 89] width 339 height 17
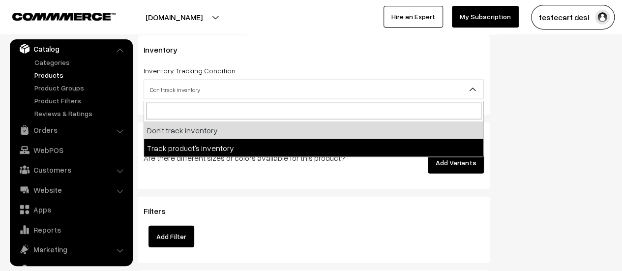
select select "2"
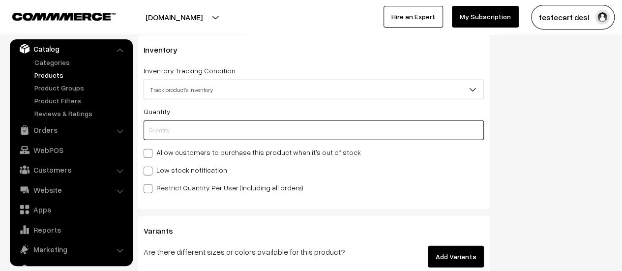
click at [183, 131] on input "text" at bounding box center [314, 130] width 340 height 20
type input "1"
type input "0"
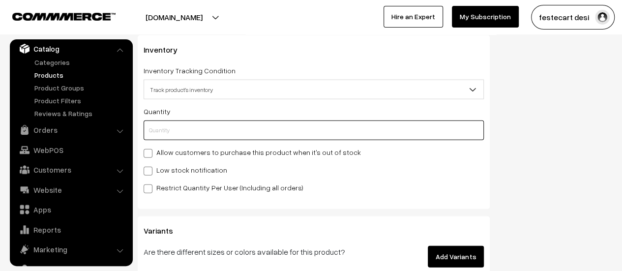
type input "1"
type input "10"
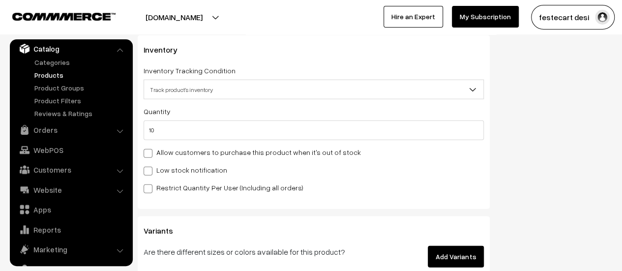
click at [149, 172] on span at bounding box center [148, 171] width 9 height 9
click at [149, 172] on input "Low stock notification" at bounding box center [147, 169] width 6 height 6
checkbox input "true"
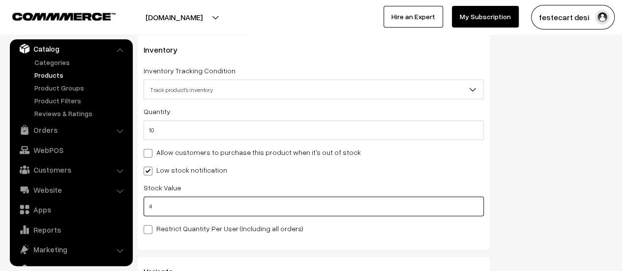
click at [199, 211] on input "4" at bounding box center [314, 207] width 340 height 20
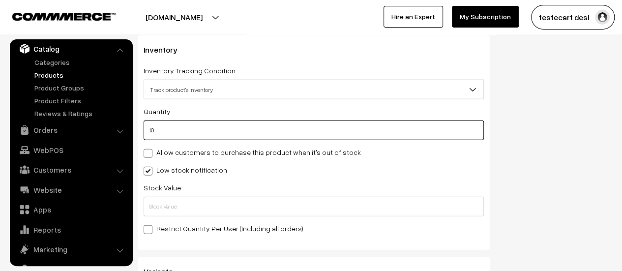
click at [140, 131] on div "Inventory Inventory Tracking Condition Don't track inventory Track product's in…" at bounding box center [314, 142] width 352 height 214
type input "50"
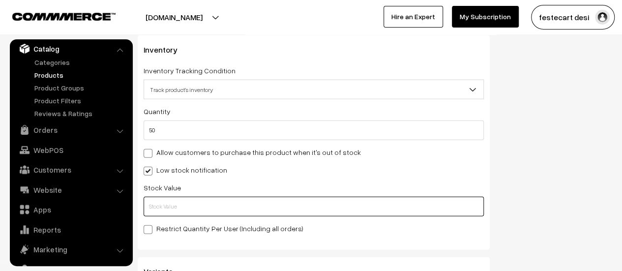
click at [181, 214] on input "text" at bounding box center [314, 207] width 340 height 20
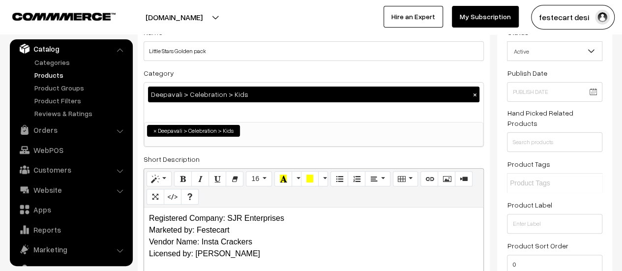
scroll to position [0, 0]
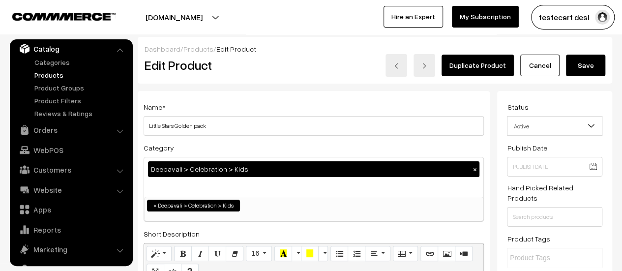
type input "5"
click at [587, 66] on button "Save" at bounding box center [585, 66] width 39 height 22
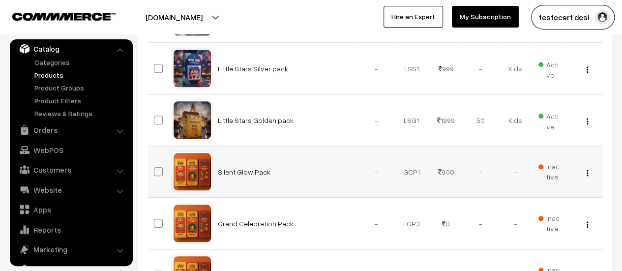
scroll to position [404, 0]
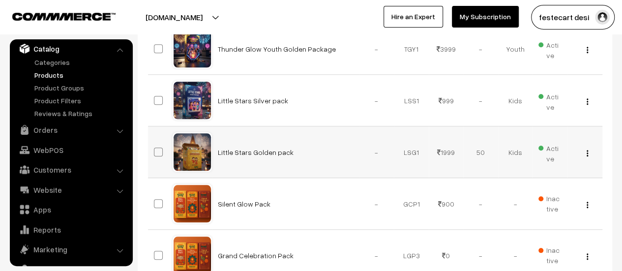
click at [586, 152] on img "button" at bounding box center [586, 153] width 1 height 6
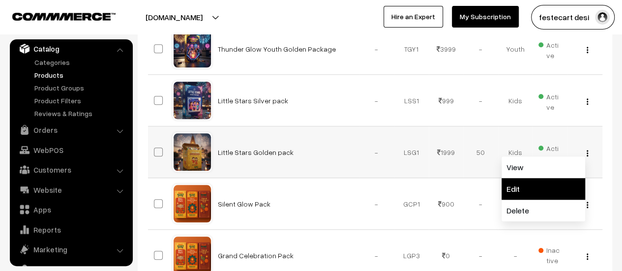
click at [545, 193] on link "Edit" at bounding box center [543, 189] width 84 height 22
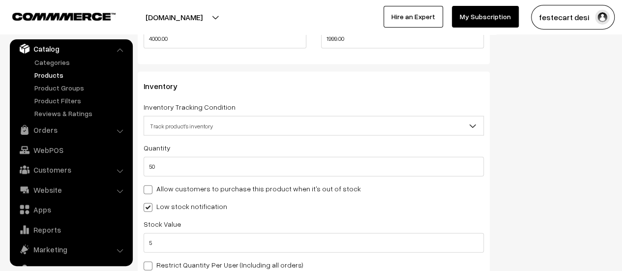
scroll to position [1166, 0]
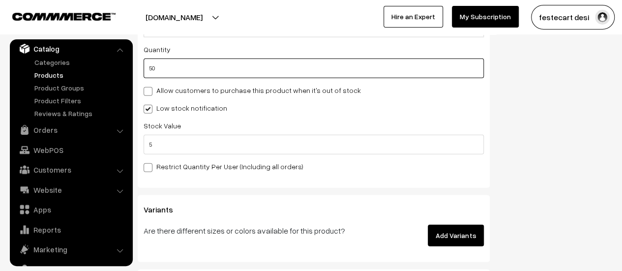
drag, startPoint x: 177, startPoint y: 73, endPoint x: 141, endPoint y: 72, distance: 36.4
click at [141, 72] on div "Inventory Inventory Tracking Condition Don't track inventory Track product's in…" at bounding box center [314, 80] width 352 height 214
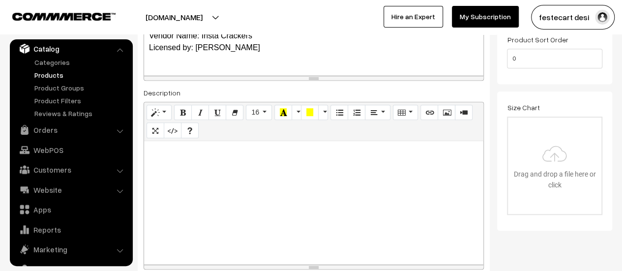
scroll to position [0, 0]
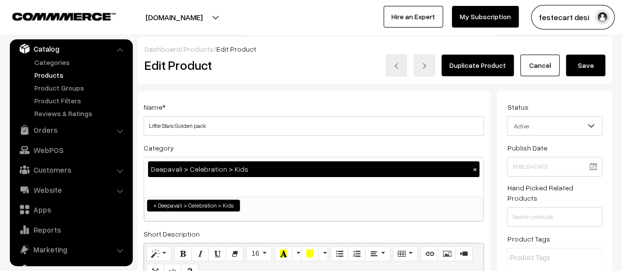
click at [598, 60] on button "Save" at bounding box center [585, 66] width 39 height 22
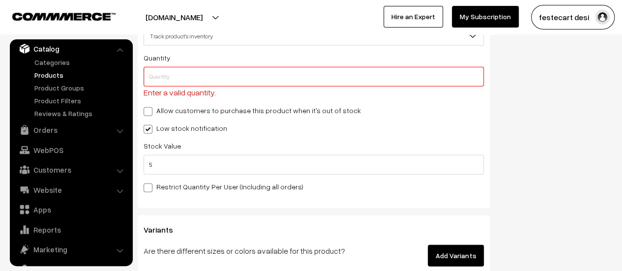
scroll to position [1176, 0]
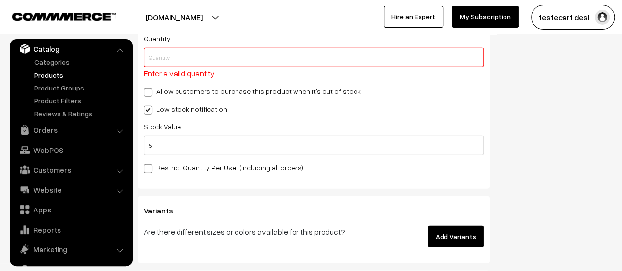
click at [184, 52] on input "text" at bounding box center [314, 58] width 340 height 20
click at [152, 170] on span at bounding box center [148, 168] width 9 height 9
click at [150, 170] on input "Restrict Quantity Per User (Including all orders)" at bounding box center [147, 167] width 6 height 6
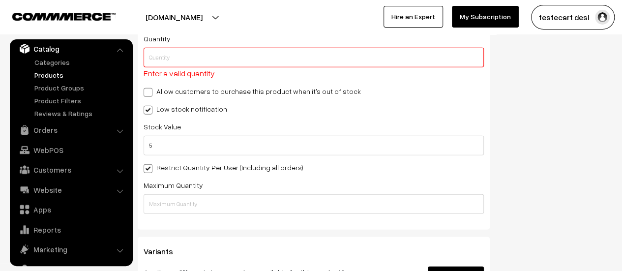
click at [148, 171] on span at bounding box center [148, 168] width 9 height 9
click at [148, 170] on input "Restrict Quantity Per User (Including all orders)" at bounding box center [147, 167] width 6 height 6
checkbox input "false"
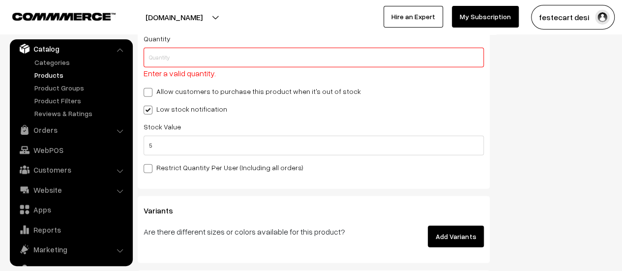
click at [186, 64] on input "text" at bounding box center [314, 58] width 340 height 20
type input "5"
type input "55"
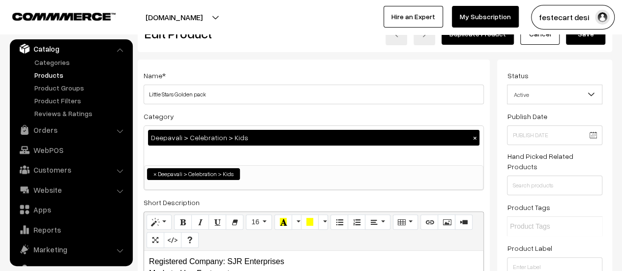
scroll to position [0, 0]
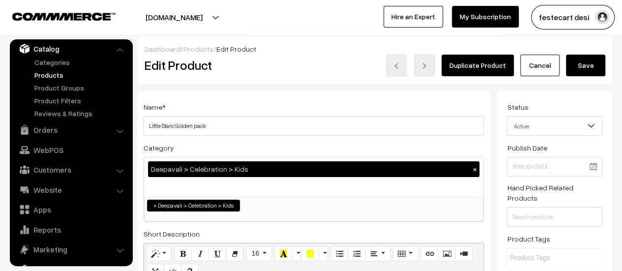
type input "5"
click at [586, 72] on button "Save" at bounding box center [585, 66] width 39 height 22
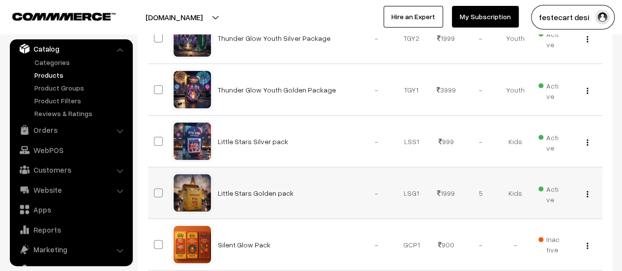
scroll to position [364, 0]
click at [586, 192] on img "button" at bounding box center [586, 193] width 1 height 6
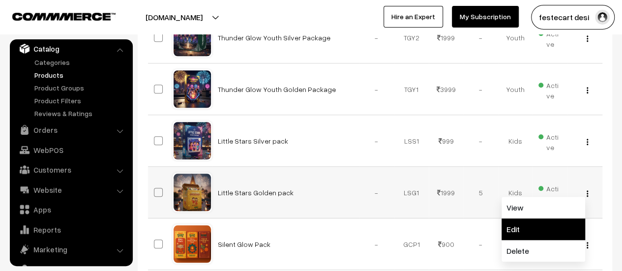
click at [543, 218] on link "Edit" at bounding box center [543, 229] width 84 height 22
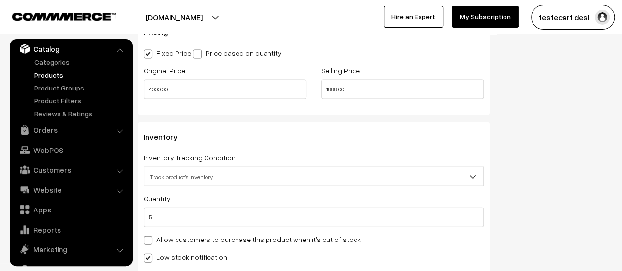
scroll to position [1066, 0]
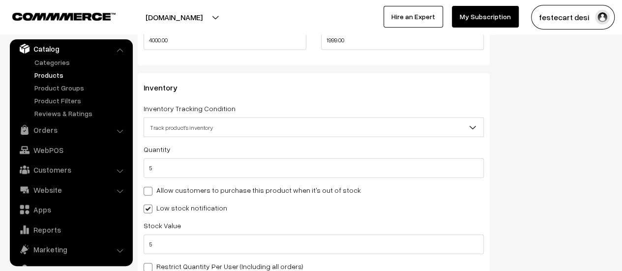
click at [219, 135] on span "Track product's inventory" at bounding box center [313, 127] width 339 height 17
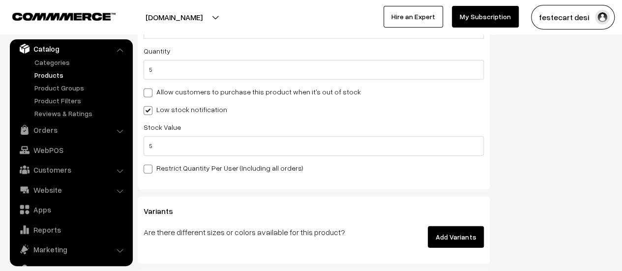
click at [150, 169] on span at bounding box center [148, 169] width 9 height 9
click at [150, 169] on input "Restrict Quantity Per User (Including all orders)" at bounding box center [147, 167] width 6 height 6
checkbox input "true"
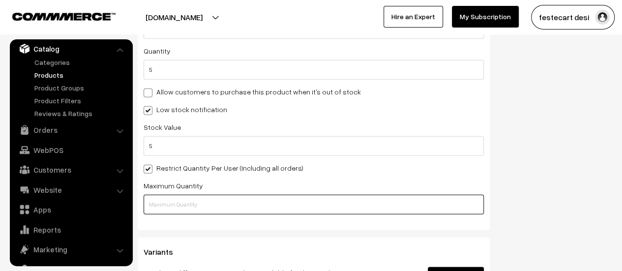
click at [179, 207] on input "text" at bounding box center [314, 205] width 340 height 20
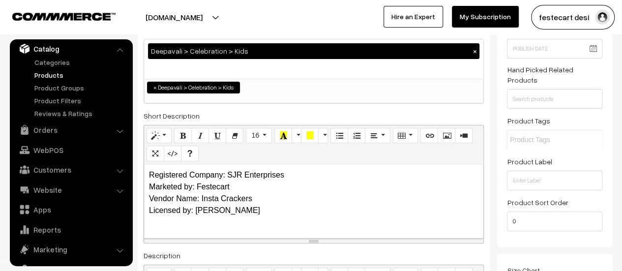
scroll to position [0, 0]
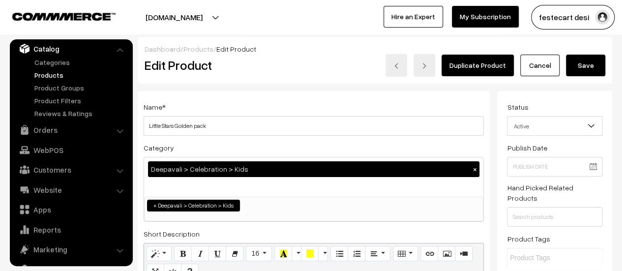
type input "10"
click at [587, 62] on button "Save" at bounding box center [585, 66] width 39 height 22
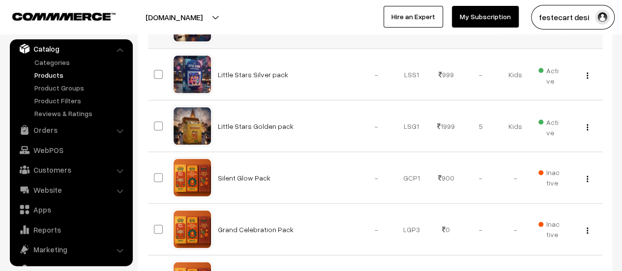
scroll to position [434, 0]
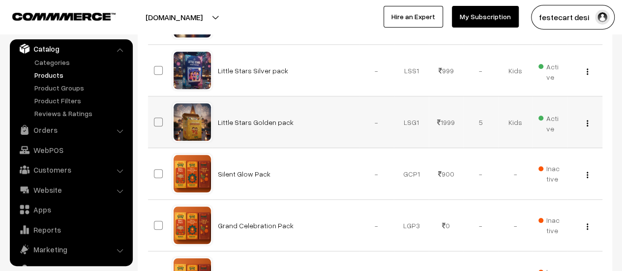
click at [587, 122] on img "button" at bounding box center [586, 123] width 1 height 6
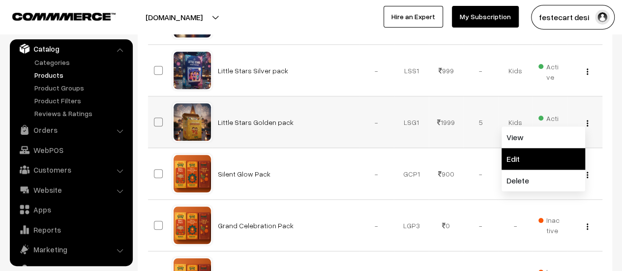
click at [539, 165] on link "Edit" at bounding box center [543, 159] width 84 height 22
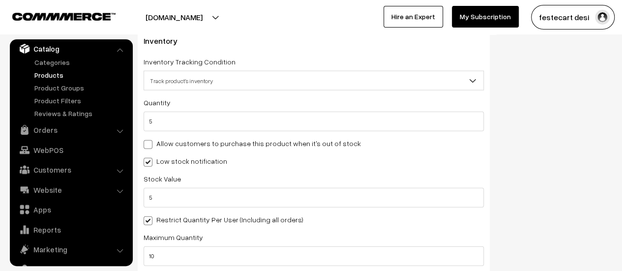
scroll to position [1112, 0]
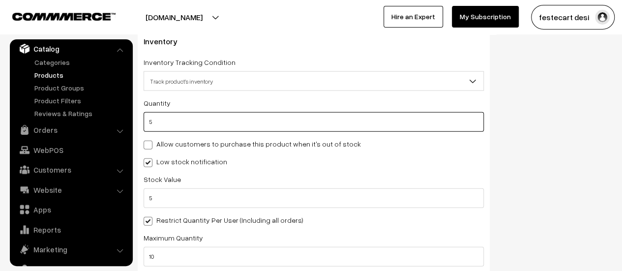
drag, startPoint x: 212, startPoint y: 127, endPoint x: 143, endPoint y: 121, distance: 70.1
click at [143, 121] on div "Inventory Inventory Tracking Condition Don't track inventory Track product's in…" at bounding box center [314, 154] width 352 height 255
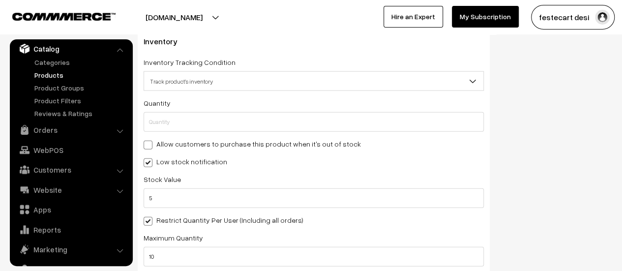
click at [169, 86] on span "Track product's inventory" at bounding box center [313, 81] width 339 height 17
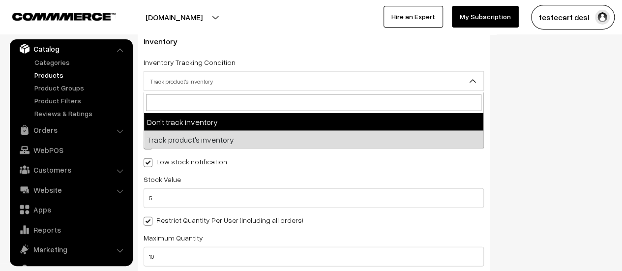
select select "1"
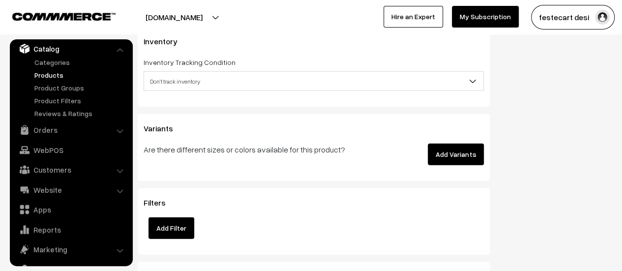
click at [474, 155] on button "Add Variants" at bounding box center [456, 155] width 56 height 22
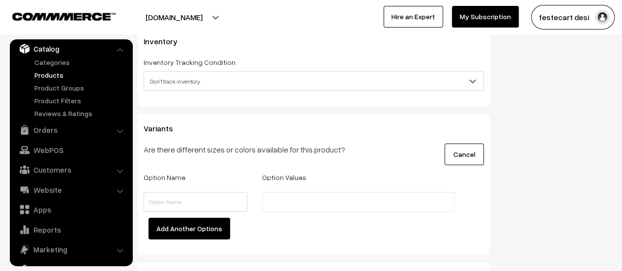
click at [252, 206] on div at bounding box center [195, 202] width 118 height 20
click at [226, 204] on input "text" at bounding box center [196, 202] width 104 height 20
click at [184, 231] on button "Add Another Options" at bounding box center [189, 229] width 82 height 22
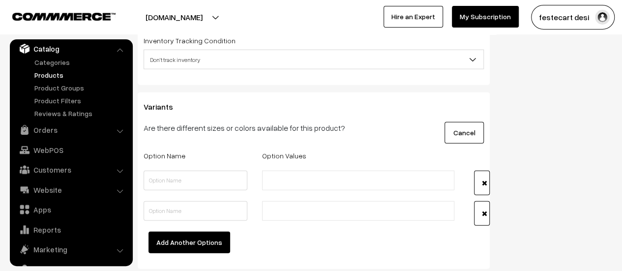
scroll to position [1133, 0]
click at [477, 211] on button "button" at bounding box center [482, 214] width 16 height 25
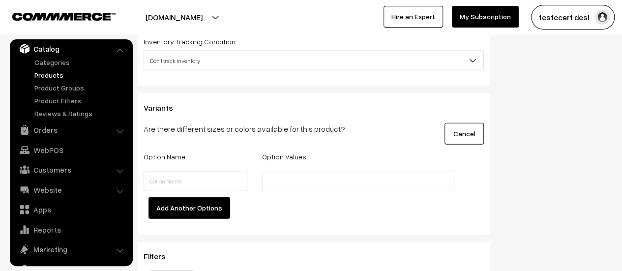
click at [466, 132] on button "Cancel" at bounding box center [463, 134] width 39 height 22
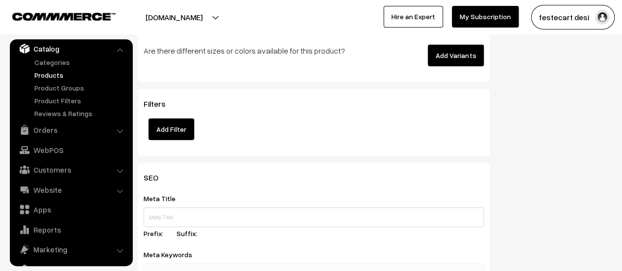
scroll to position [1214, 0]
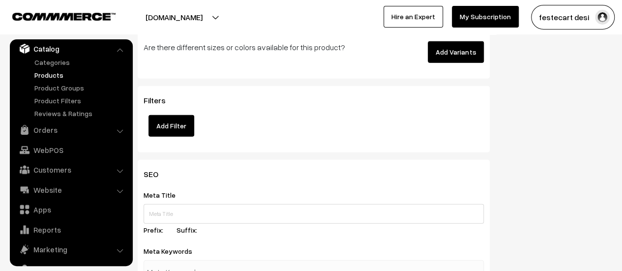
click at [154, 128] on button "Add Filter" at bounding box center [171, 126] width 46 height 22
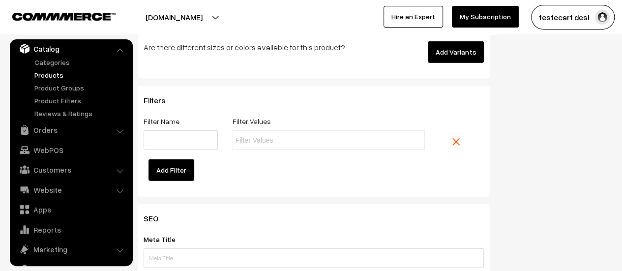
click at [256, 146] on input "text" at bounding box center [278, 140] width 86 height 10
click at [460, 144] on link at bounding box center [463, 141] width 39 height 23
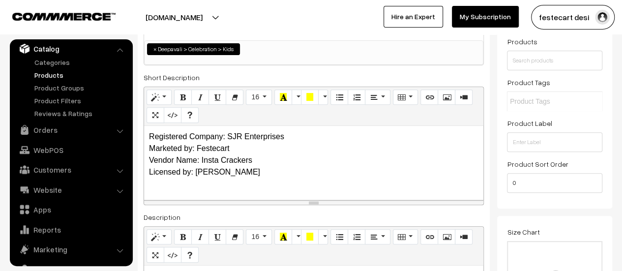
scroll to position [167, 0]
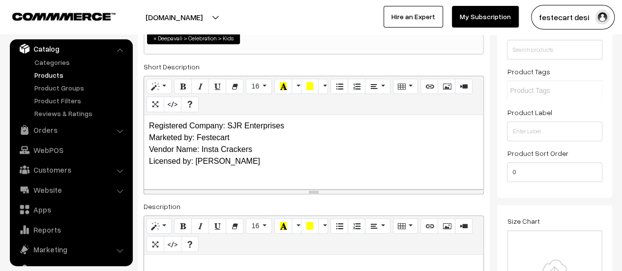
click at [280, 168] on div "Registered Company: SJR Enterprises Marketed by: Festecart Vendor Name: Insta C…" at bounding box center [313, 152] width 339 height 74
click at [279, 168] on div "Registered Company: SJR Enterprises Marketed by: Festecart Vendor Name: Insta C…" at bounding box center [313, 152] width 339 height 74
click at [304, 159] on p "Registered Company: SJR Enterprises Marketed by: Festecart Vendor Name: Insta C…" at bounding box center [313, 143] width 329 height 47
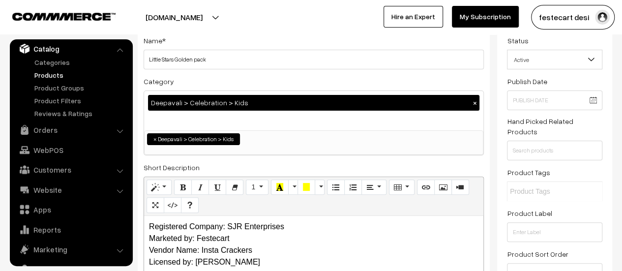
scroll to position [0, 0]
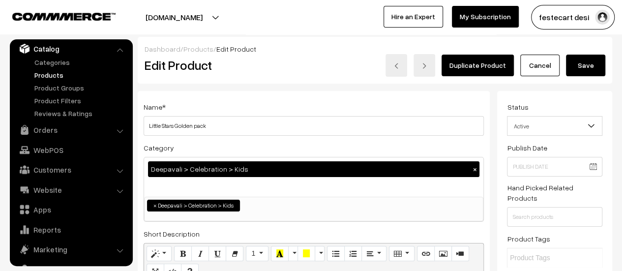
click at [575, 61] on button "Save" at bounding box center [585, 66] width 39 height 22
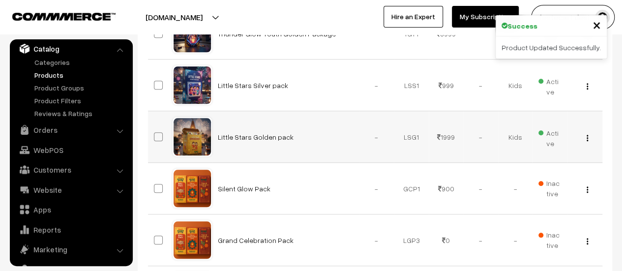
scroll to position [377, 0]
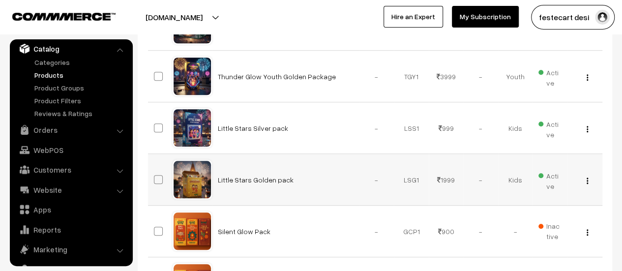
click at [587, 179] on img "button" at bounding box center [586, 180] width 1 height 6
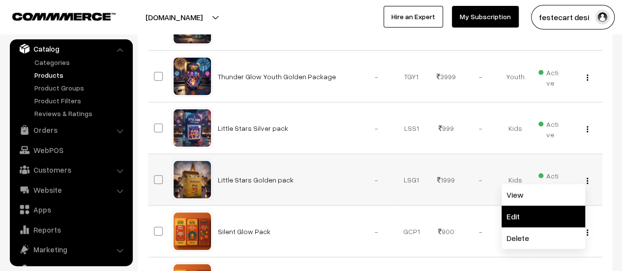
click at [525, 212] on link "Edit" at bounding box center [543, 216] width 84 height 22
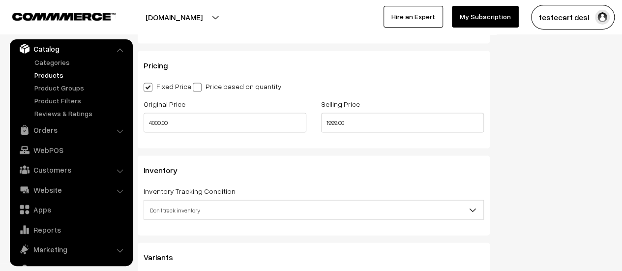
scroll to position [1081, 0]
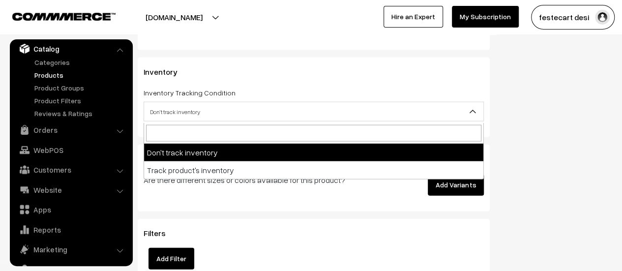
click at [248, 113] on span "Don't track inventory" at bounding box center [313, 111] width 339 height 17
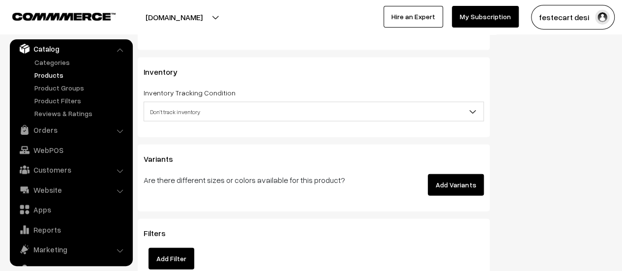
click at [200, 117] on span "Don't track inventory" at bounding box center [313, 111] width 339 height 17
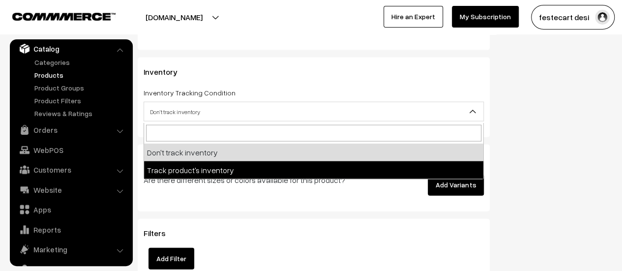
select select "2"
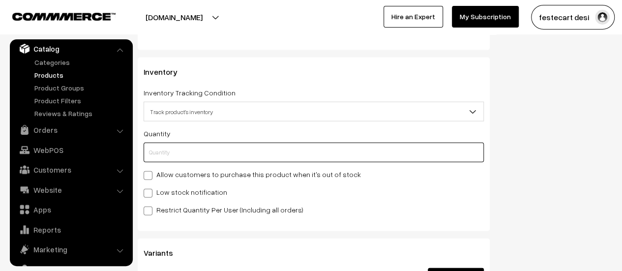
click at [158, 159] on input "text" at bounding box center [314, 153] width 340 height 20
type input "5"
type input "50"
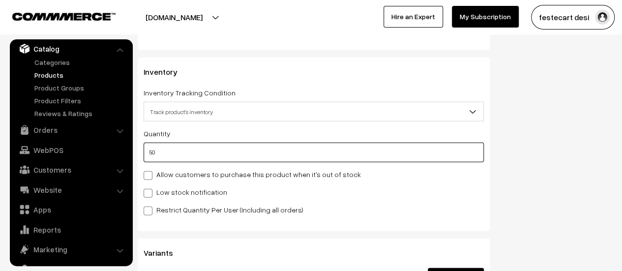
type input "50"
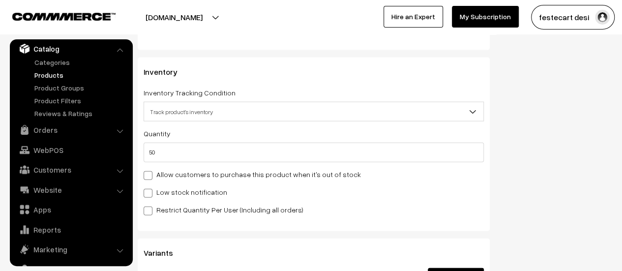
click at [151, 195] on span at bounding box center [148, 193] width 9 height 9
click at [150, 195] on input "Low stock notification" at bounding box center [147, 191] width 6 height 6
checkbox input "true"
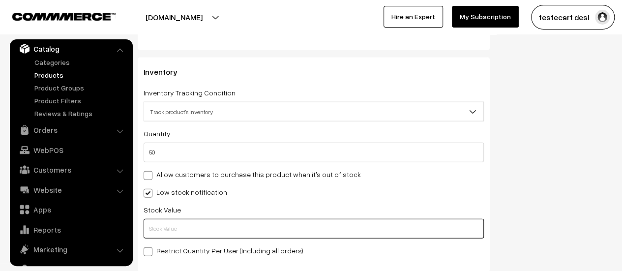
click at [176, 235] on input "text" at bounding box center [314, 229] width 340 height 20
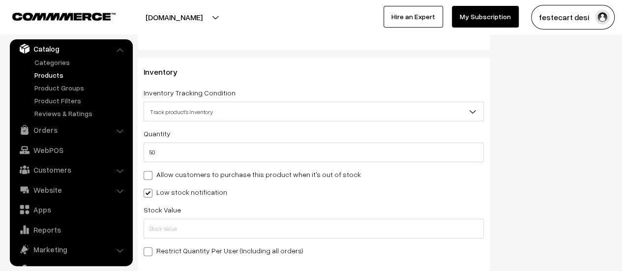
click at [153, 107] on span "Track product's inventory" at bounding box center [313, 111] width 339 height 17
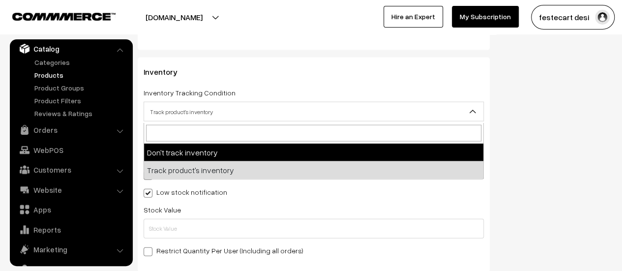
select select "1"
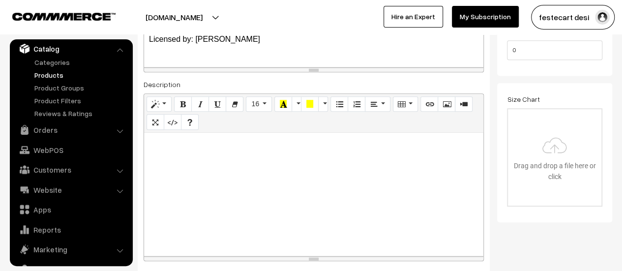
scroll to position [0, 0]
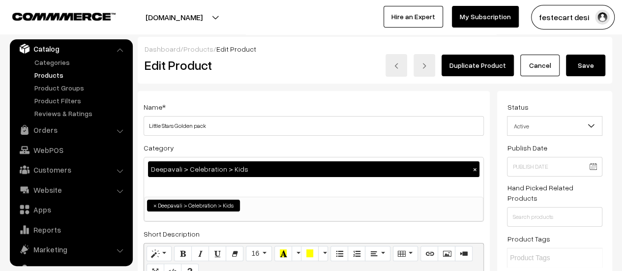
click at [588, 65] on button "Save" at bounding box center [585, 66] width 39 height 22
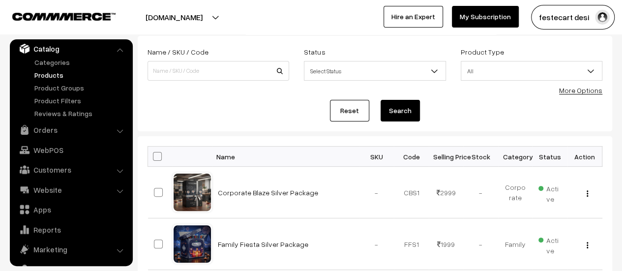
scroll to position [53, 0]
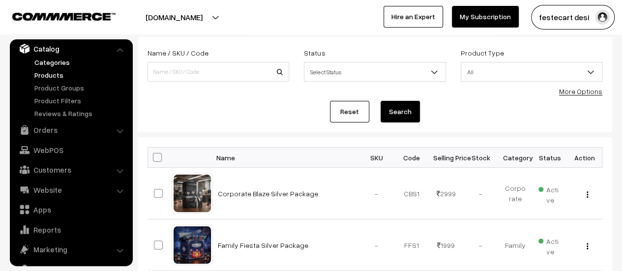
click at [32, 63] on link "Categories" at bounding box center [80, 62] width 97 height 10
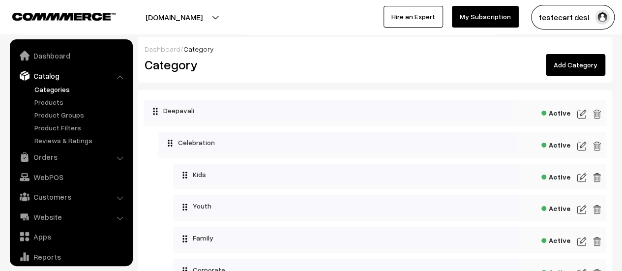
scroll to position [27, 0]
